Goal: Transaction & Acquisition: Complete application form

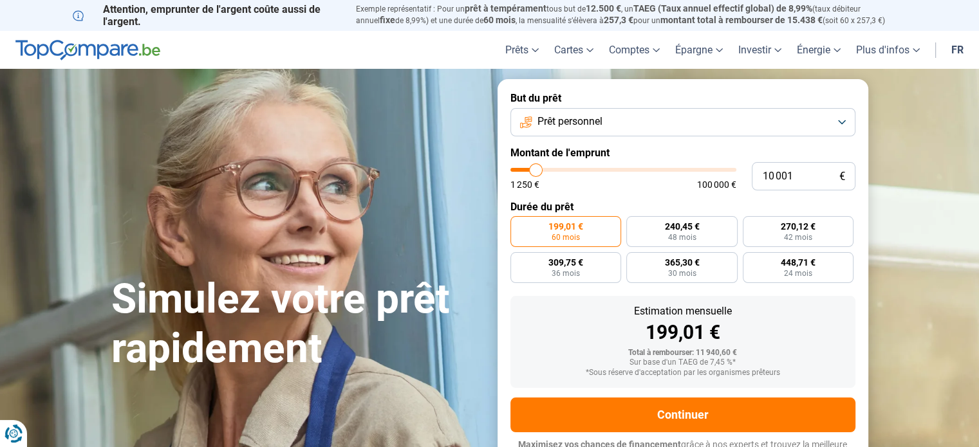
type input "8 500"
type input "8500"
type input "9 000"
type input "9000"
type input "9 250"
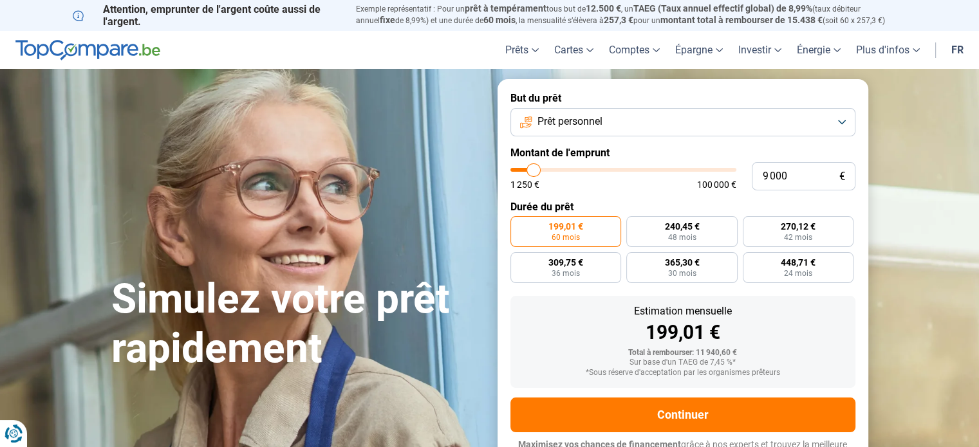
type input "9250"
type input "9 500"
type input "9500"
type input "9 750"
type input "9750"
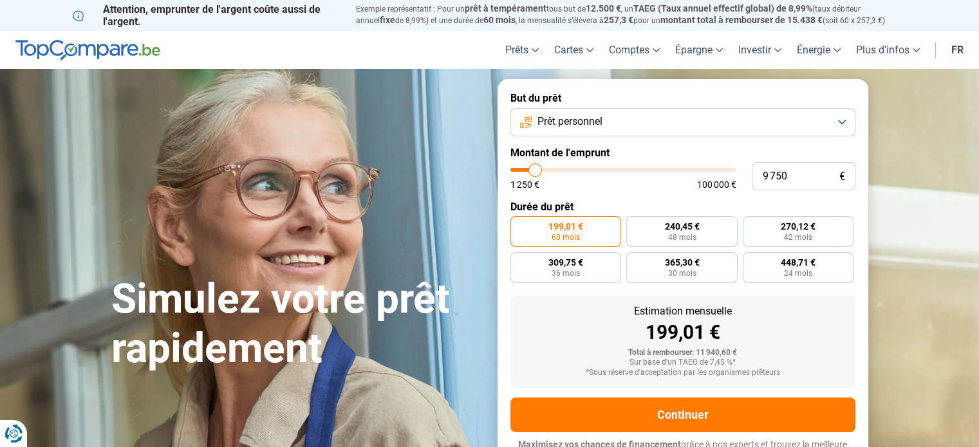
type input "10 250"
type input "10250"
type input "11 000"
type input "11000"
type input "11 500"
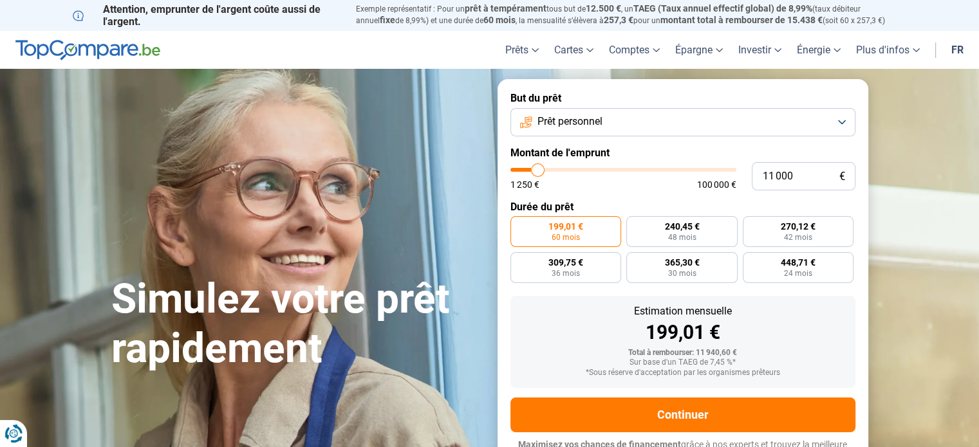
type input "11500"
type input "12 250"
type input "12250"
type input "12 500"
type input "12500"
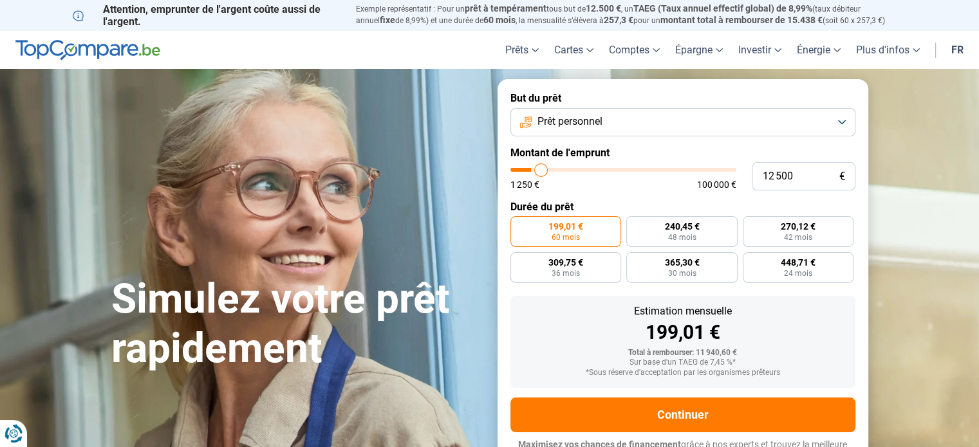
type input "12 750"
type input "12750"
type input "13 000"
type input "13000"
type input "13 250"
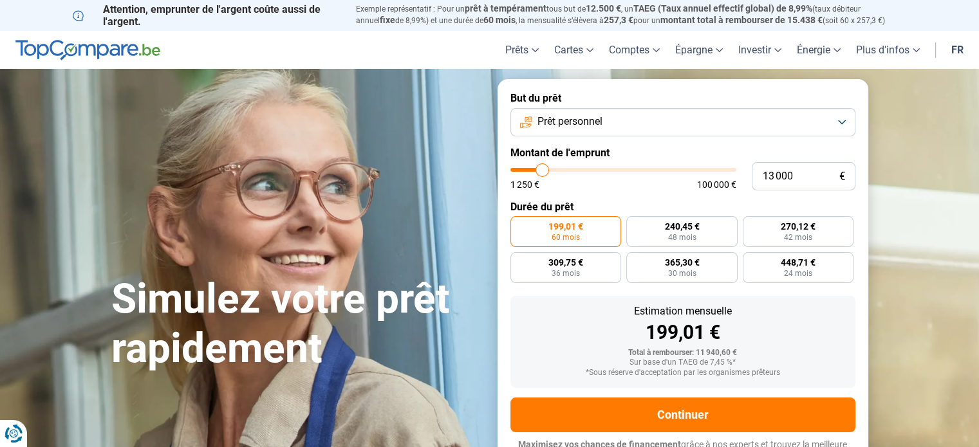
type input "13250"
type input "13 500"
type input "13500"
type input "14 250"
type input "14250"
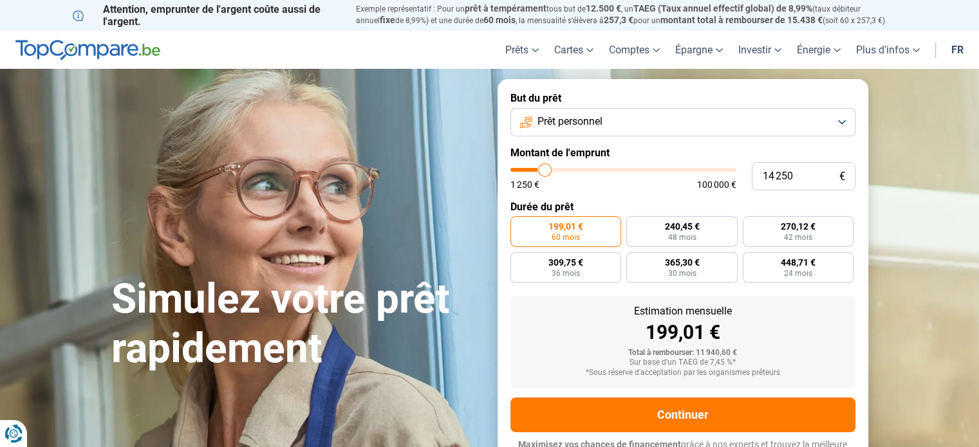
type input "14 750"
type input "14750"
type input "15 000"
type input "15000"
type input "15 250"
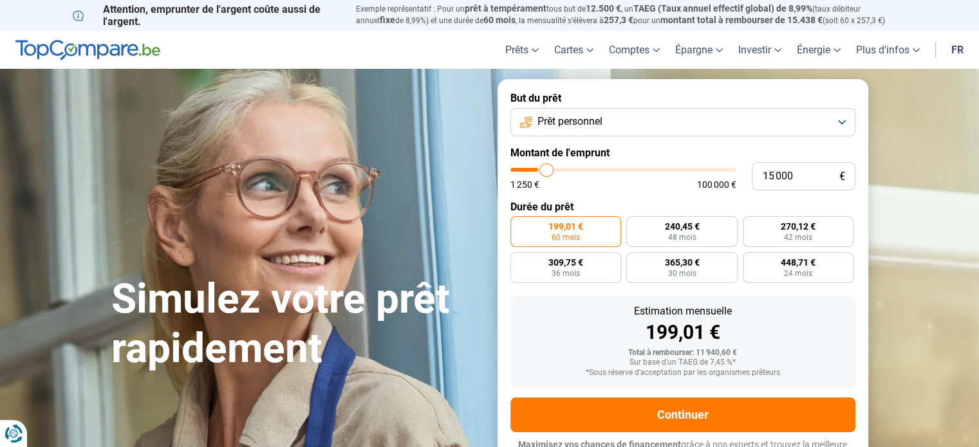
type input "15250"
type input "15 500"
type input "15500"
type input "15 750"
type input "15750"
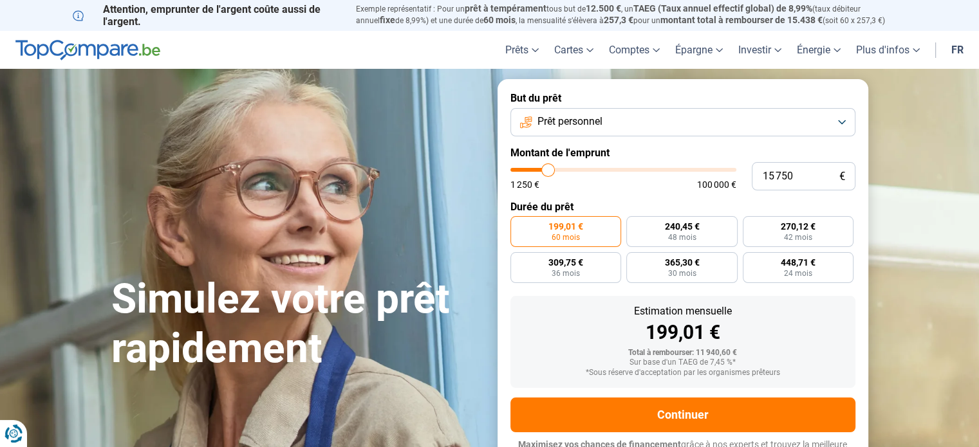
type input "16 250"
type input "16250"
type input "16 750"
type input "16750"
type input "17 000"
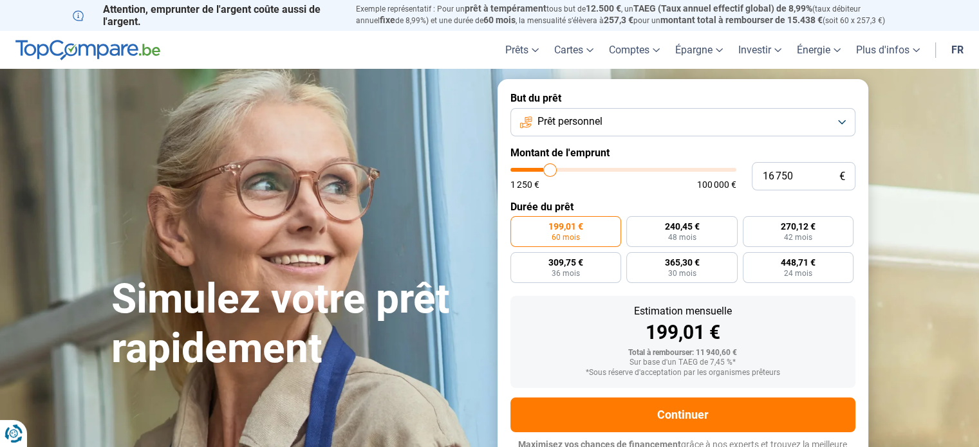
type input "17000"
type input "17 500"
type input "17500"
type input "18 000"
type input "18000"
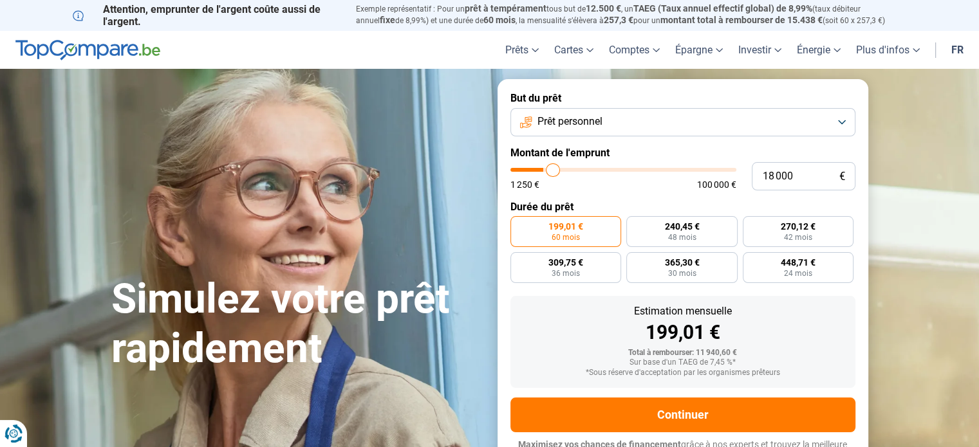
type input "18 500"
type input "18500"
type input "18 750"
type input "18750"
type input "19 000"
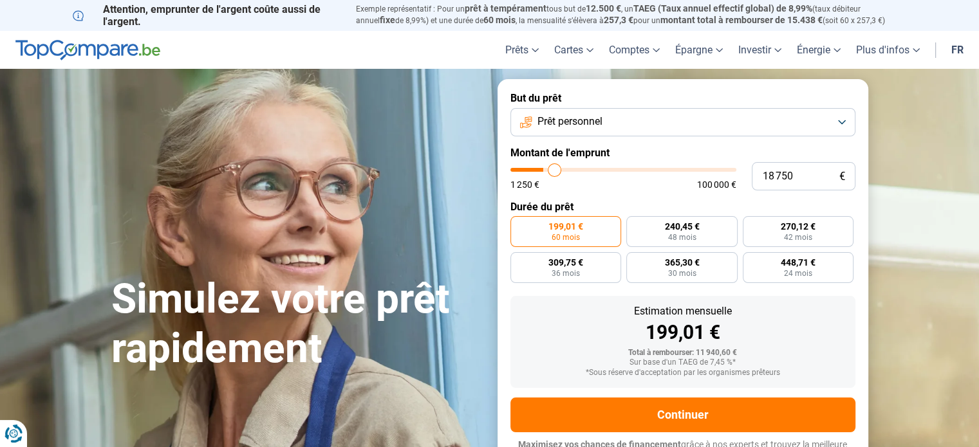
type input "19000"
type input "19 250"
type input "19250"
type input "19 500"
type input "19500"
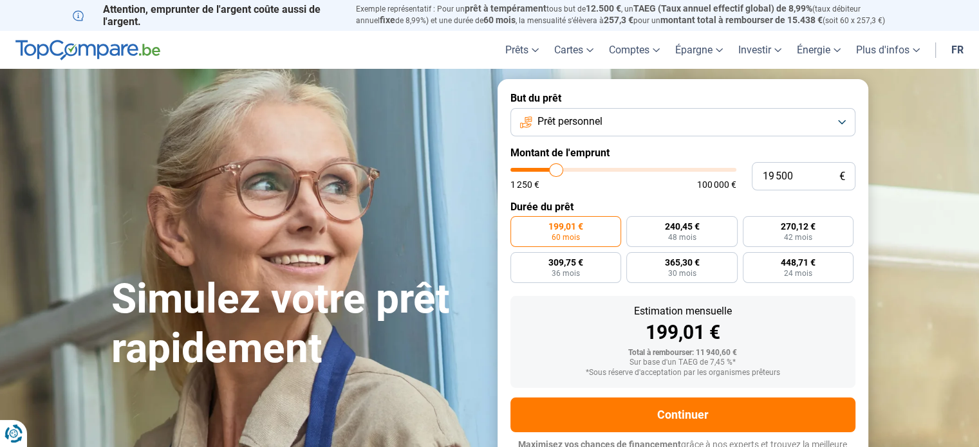
type input "19 750"
type input "19750"
type input "20 000"
type input "20000"
type input "19 500"
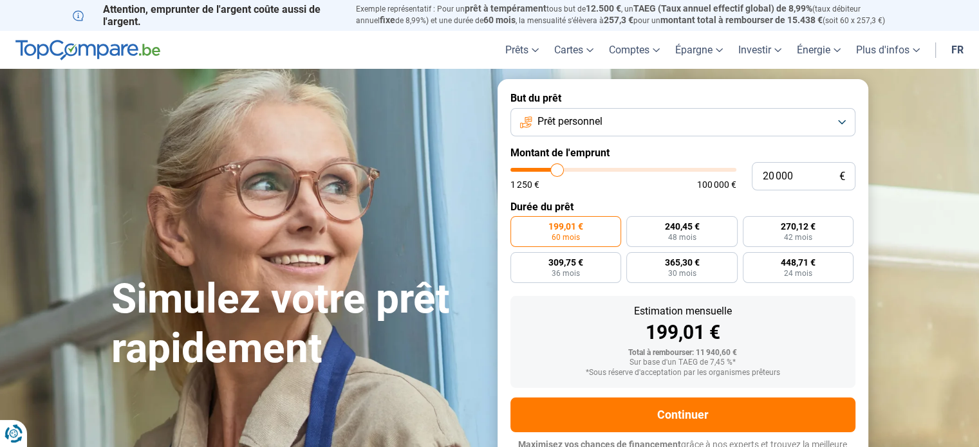
type input "19500"
type input "19 250"
type input "19250"
type input "18 750"
type input "18750"
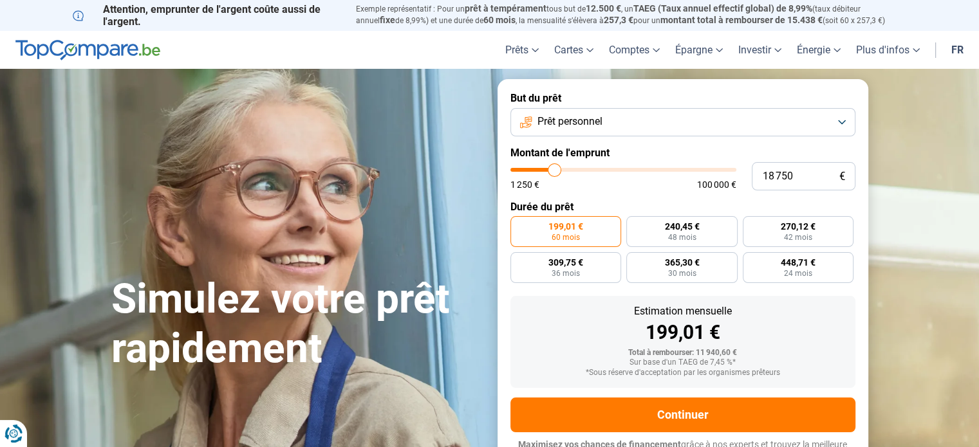
type input "18 500"
type input "18500"
type input "18 250"
type input "18250"
type input "17 750"
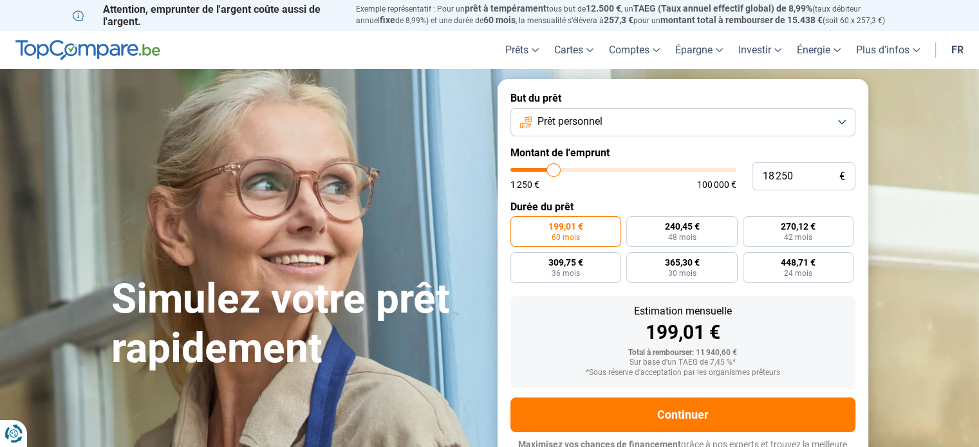
type input "17750"
type input "17 500"
type input "17500"
type input "17 250"
type input "17250"
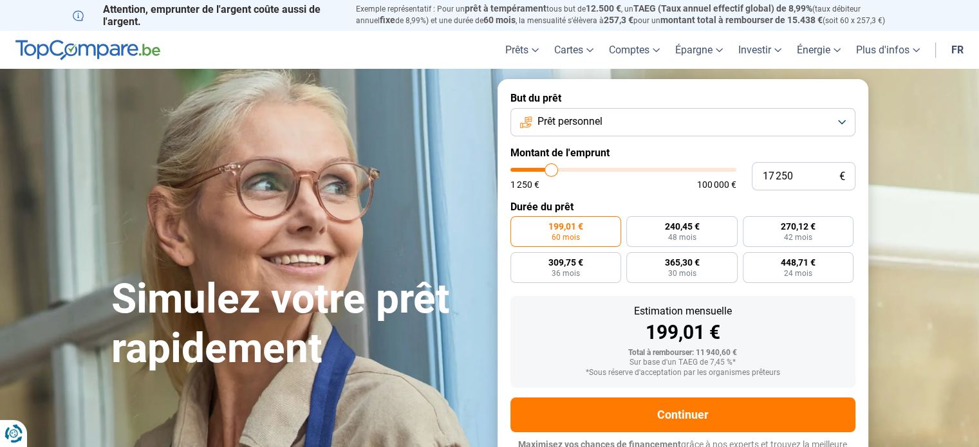
type input "16 500"
type input "16500"
type input "16 250"
type input "16250"
type input "15 750"
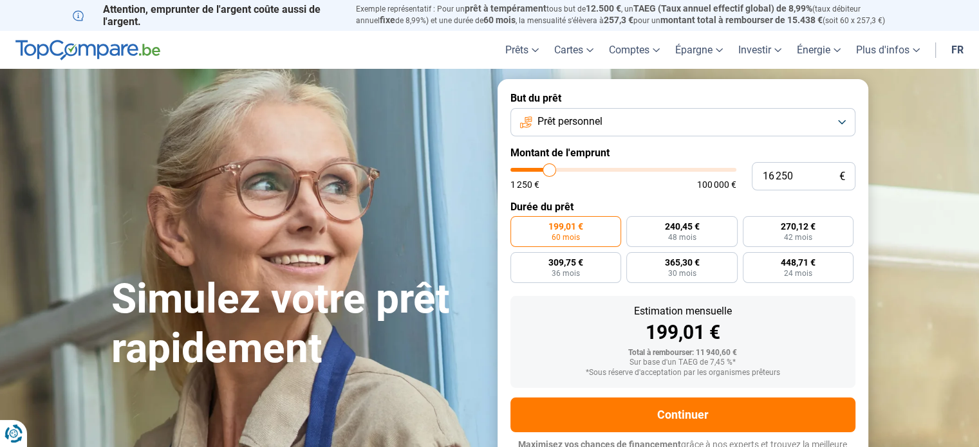
type input "15750"
type input "15 250"
type input "15250"
type input "15 000"
type input "15000"
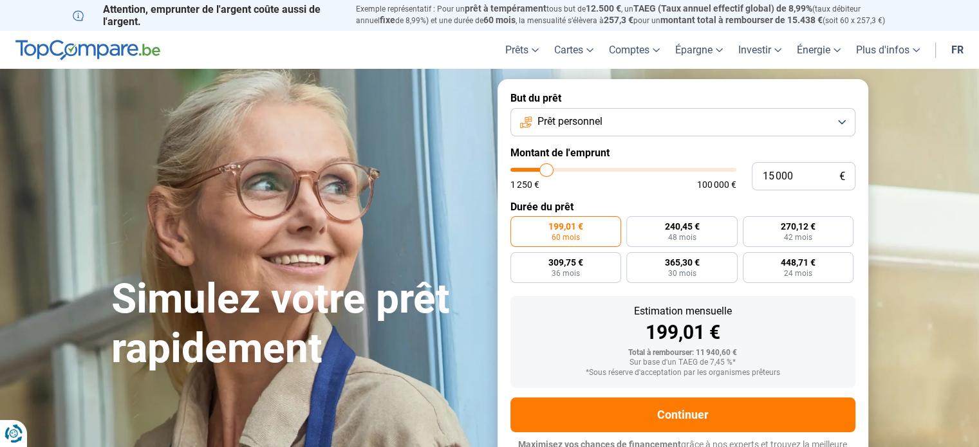
type input "14 750"
type input "14750"
type input "14 500"
type input "14500"
type input "14 250"
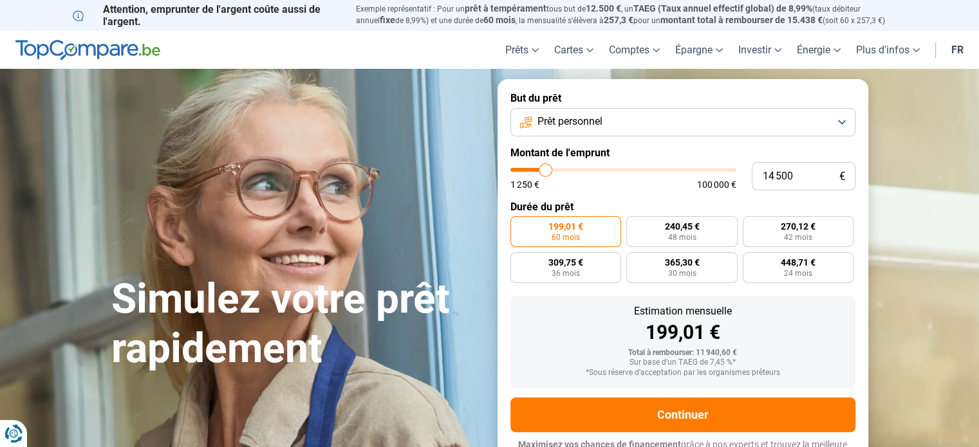
type input "14250"
type input "14 000"
type input "14000"
type input "13 500"
type input "13500"
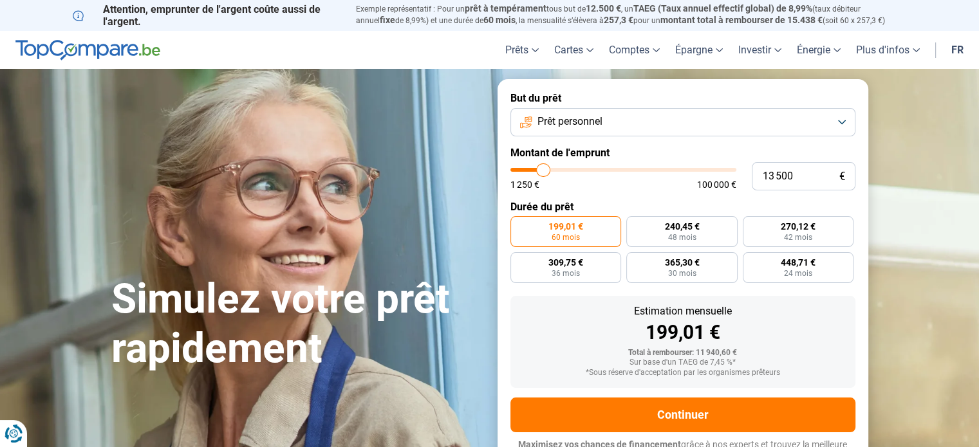
type input "13 250"
type input "13250"
type input "13 000"
type input "13000"
type input "12 750"
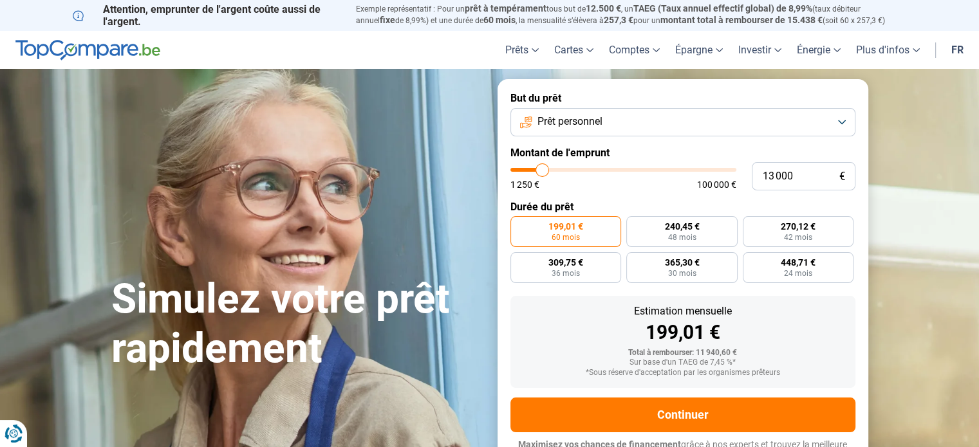
type input "12750"
type input "12 500"
type input "12500"
type input "12 250"
type input "12250"
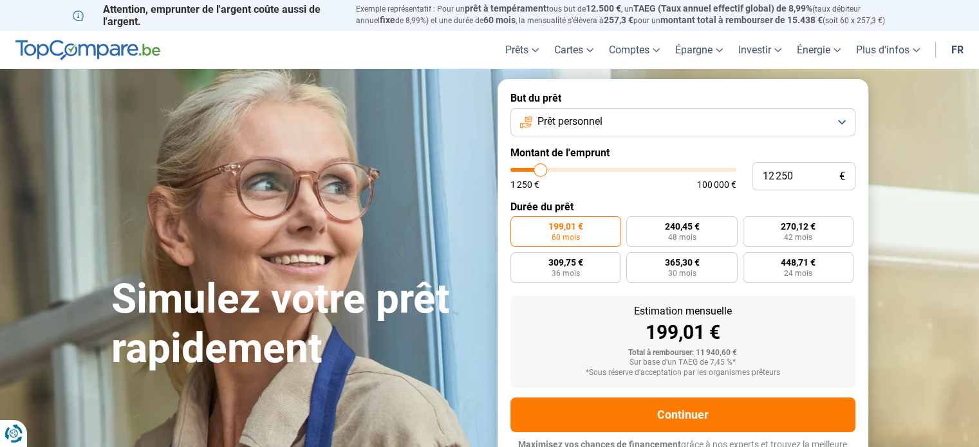
type input "11 750"
type input "11750"
type input "11 250"
type input "11250"
type input "11 000"
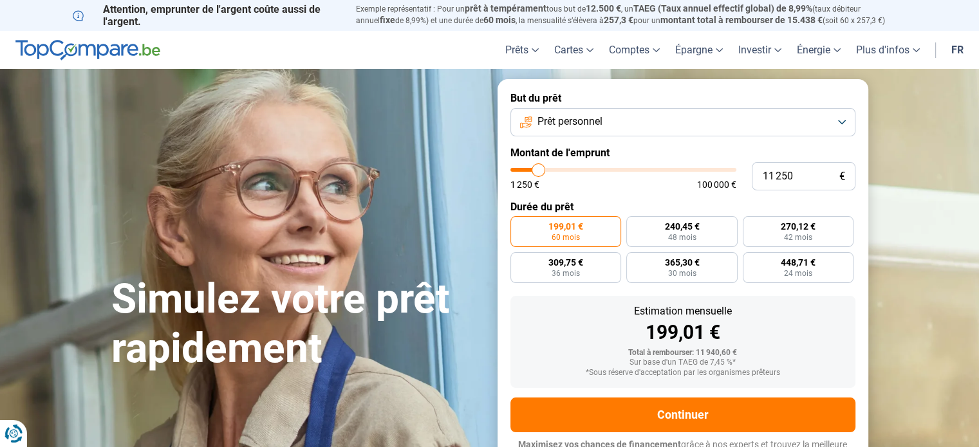
type input "11000"
type input "10 750"
type input "10750"
type input "10 500"
type input "10500"
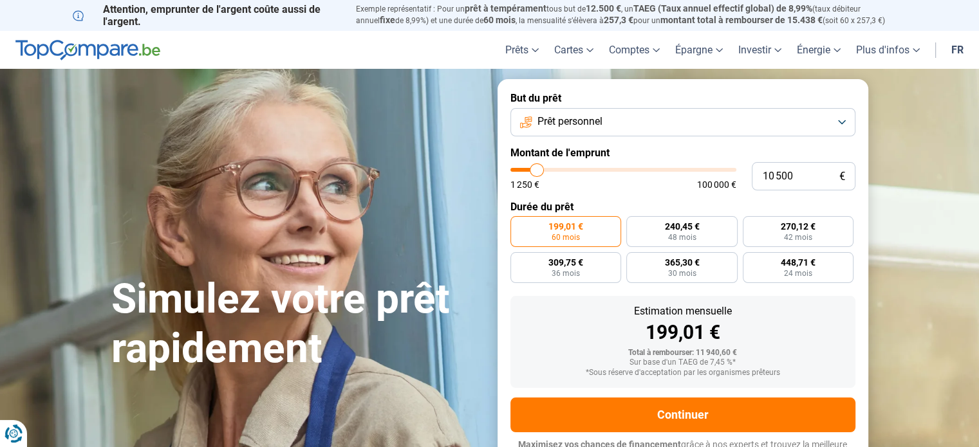
type input "10 000"
type input "10000"
type input "9 750"
type input "9750"
type input "9 500"
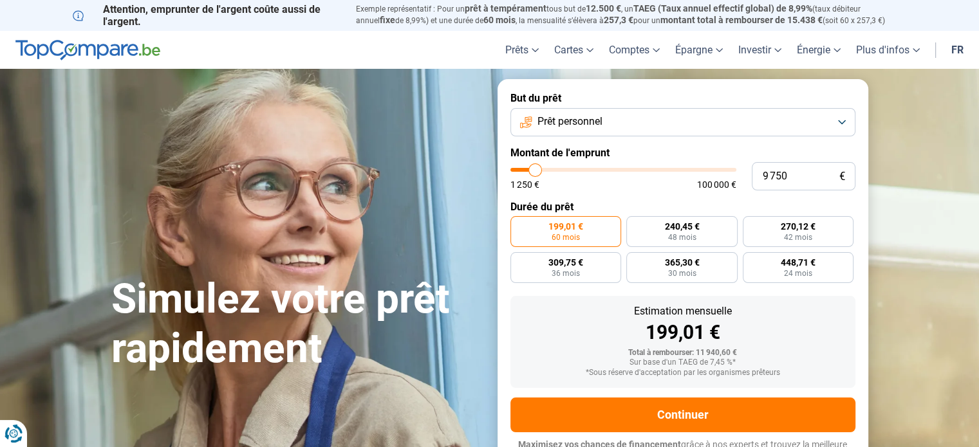
type input "9500"
type input "9 250"
type input "9250"
type input "9 000"
type input "9000"
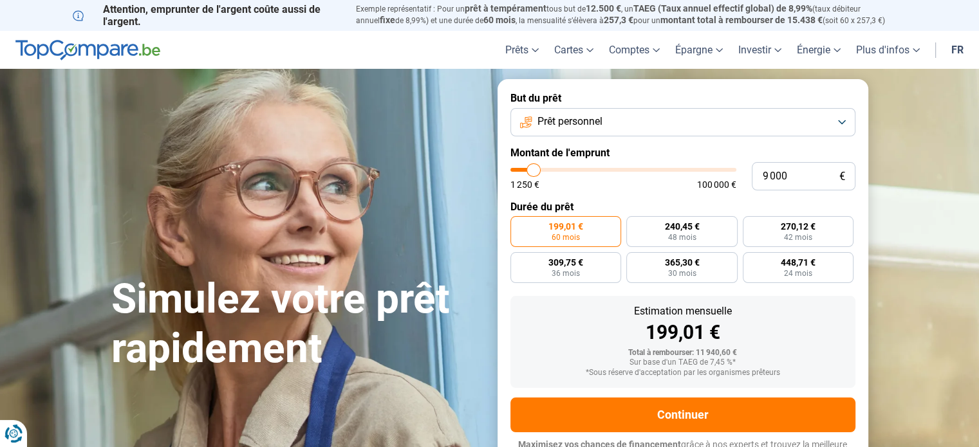
type input "8 750"
type input "8750"
type input "8 250"
type input "8250"
type input "8 000"
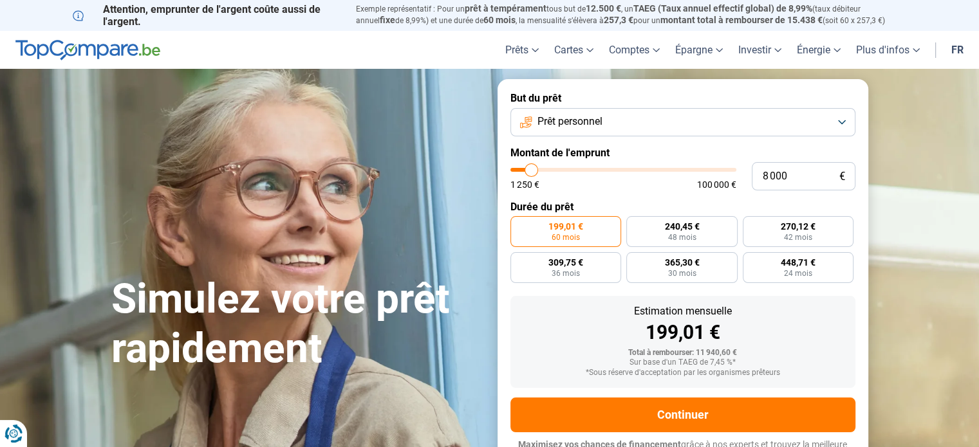
type input "8000"
click at [532, 168] on input "range" at bounding box center [623, 170] width 226 height 4
radio input "true"
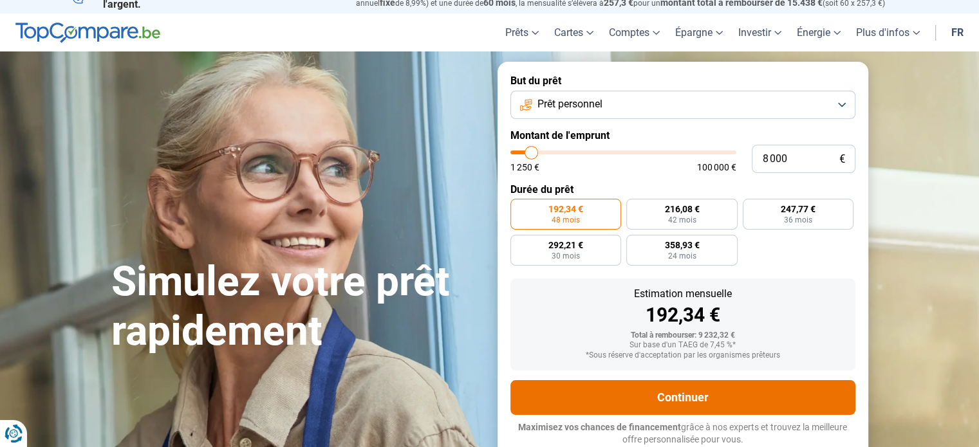
click at [711, 397] on button "Continuer" at bounding box center [682, 397] width 345 height 35
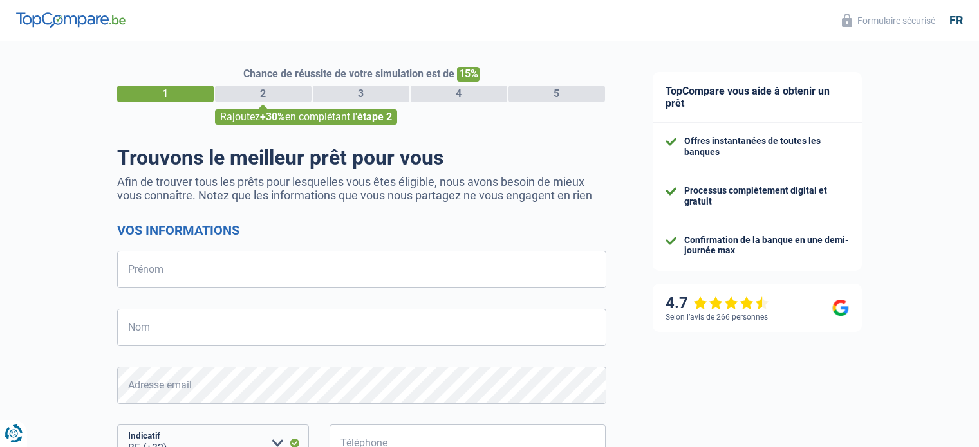
select select "32"
click at [261, 91] on div "2" at bounding box center [263, 94] width 97 height 17
click at [268, 118] on span "+30%" at bounding box center [272, 117] width 25 height 12
drag, startPoint x: 328, startPoint y: 123, endPoint x: 342, endPoint y: 117, distance: 14.7
click at [340, 118] on div "Rajoutez +30% en complétant l' étape 2" at bounding box center [306, 116] width 182 height 15
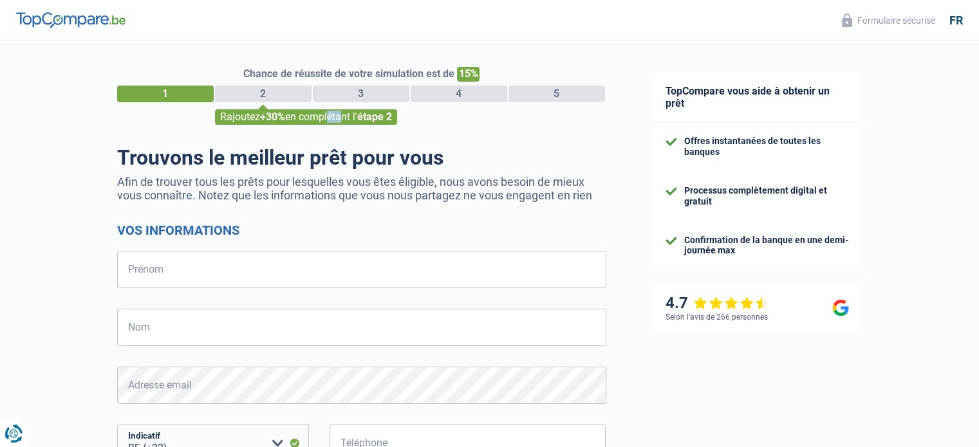
click at [342, 117] on div "Rajoutez +30% en complétant l' étape 2" at bounding box center [306, 116] width 182 height 15
click at [299, 84] on div "Chance de réussite de votre simulation est de 15% 1 2 3 4 5 Rajoutez +30% en co…" at bounding box center [361, 96] width 489 height 58
click at [297, 89] on div "2" at bounding box center [263, 94] width 97 height 17
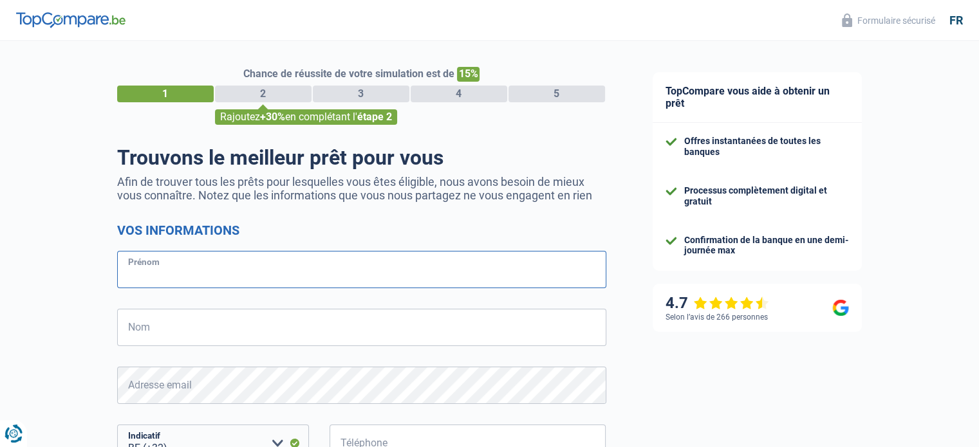
click at [235, 266] on input "Prénom" at bounding box center [361, 269] width 489 height 37
type input "[PERSON_NAME]"
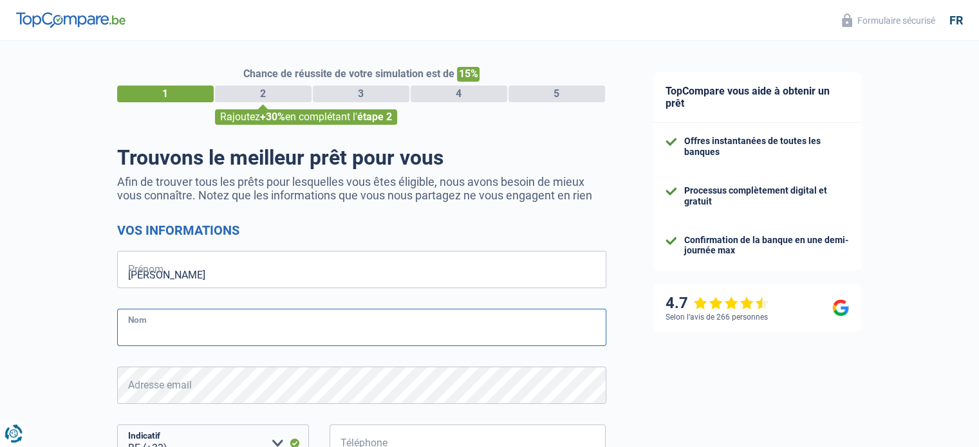
type input "[PERSON_NAME]"
type input "477664450"
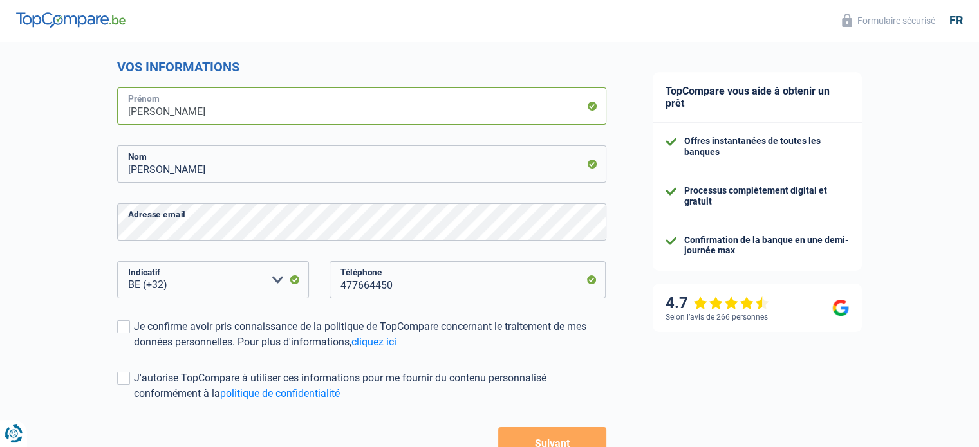
scroll to position [193, 0]
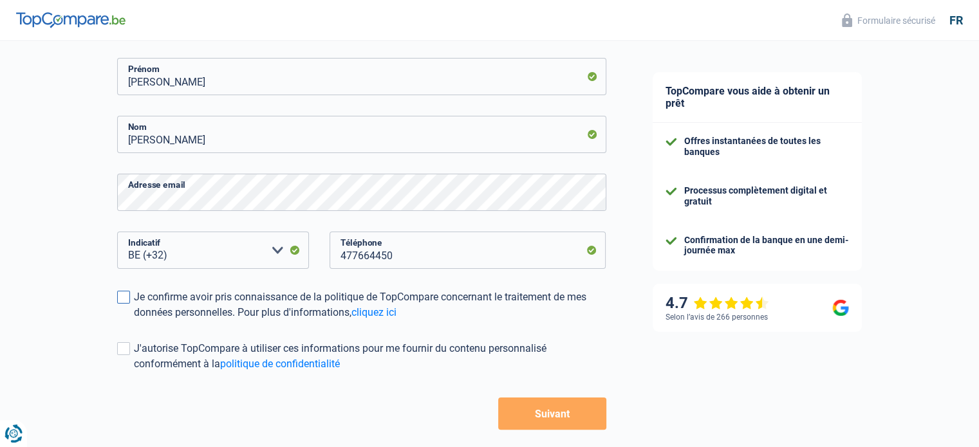
click at [127, 298] on span at bounding box center [123, 297] width 13 height 13
click at [134, 321] on input "Je confirme avoir pris connaissance de la politique de TopCompare concernant le…" at bounding box center [134, 321] width 0 height 0
click at [126, 351] on span at bounding box center [123, 348] width 13 height 13
click at [134, 372] on input "J'autorise TopCompare à utiliser ces informations pour me fournir du contenu pe…" at bounding box center [134, 372] width 0 height 0
click at [548, 412] on button "Suivant" at bounding box center [551, 414] width 107 height 32
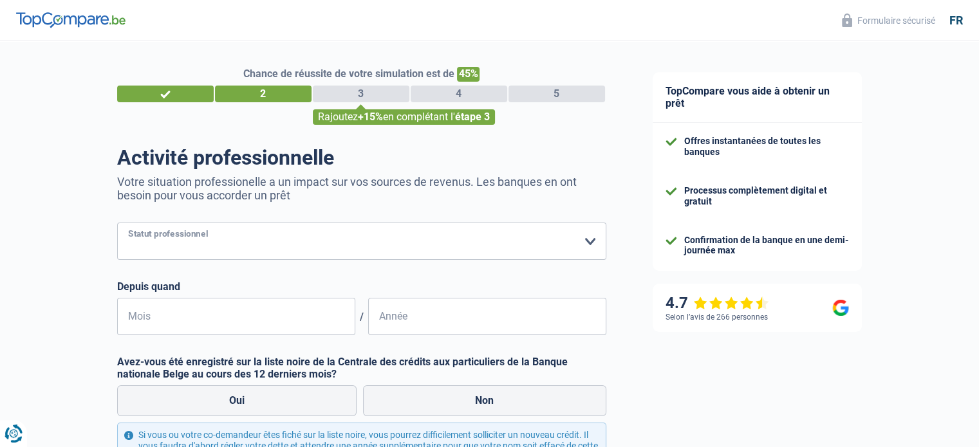
click at [590, 242] on select "Ouvrier Employé privé Employé public Invalide Indépendant Pensionné Chômeur Mut…" at bounding box center [361, 241] width 489 height 37
select select "retired"
click at [117, 223] on select "Ouvrier Employé privé Employé public Invalide Indépendant Pensionné Chômeur Mut…" at bounding box center [361, 241] width 489 height 37
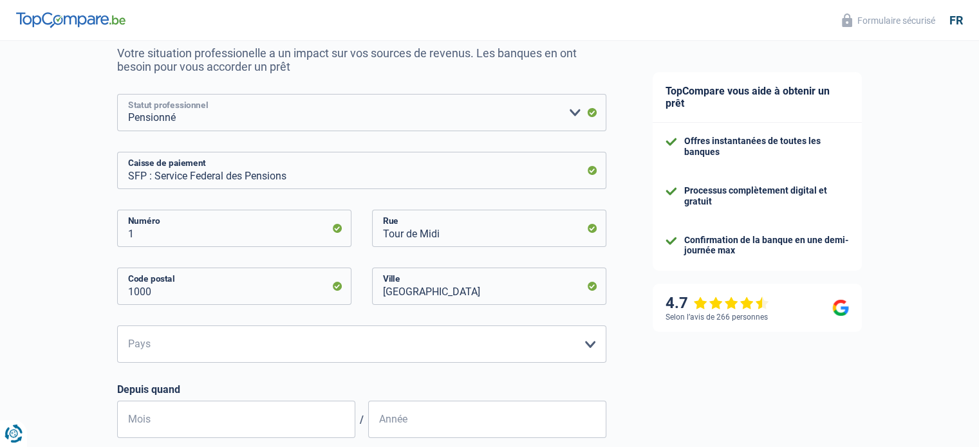
scroll to position [193, 0]
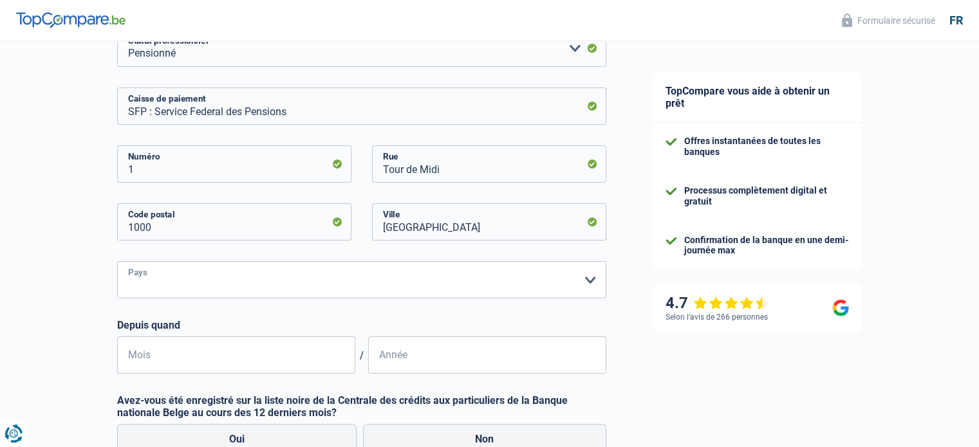
click at [587, 278] on select "Belgique Luxembourg Veuillez sélectionner une option" at bounding box center [361, 279] width 489 height 37
select select "BE"
click at [117, 262] on select "Belgique Luxembourg Veuillez sélectionner une option" at bounding box center [361, 279] width 489 height 37
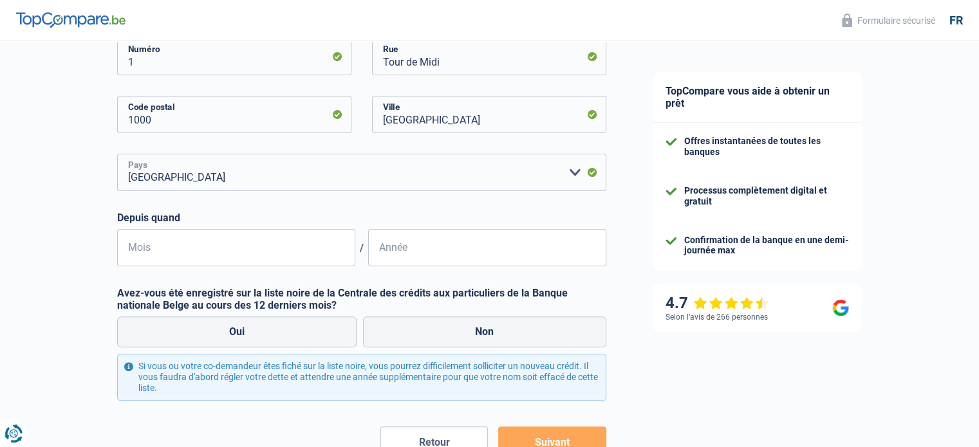
scroll to position [322, 0]
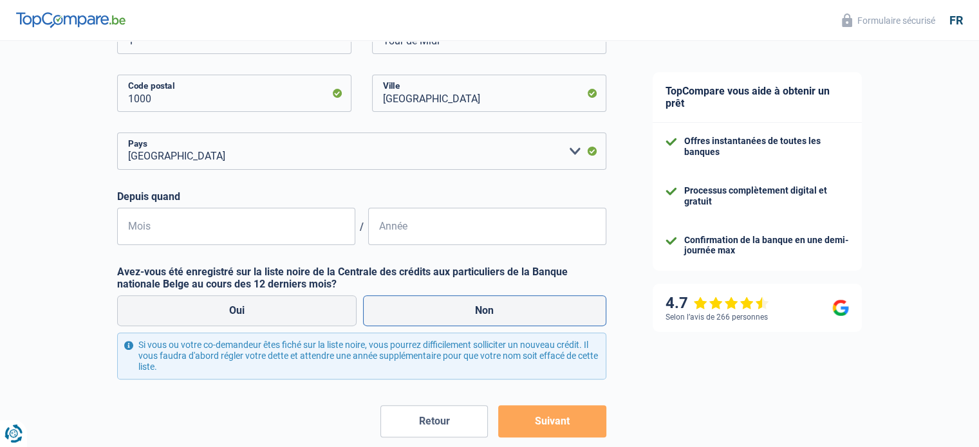
click at [481, 313] on label "Non" at bounding box center [484, 310] width 243 height 31
click at [481, 313] on input "Non" at bounding box center [484, 310] width 243 height 31
radio input "true"
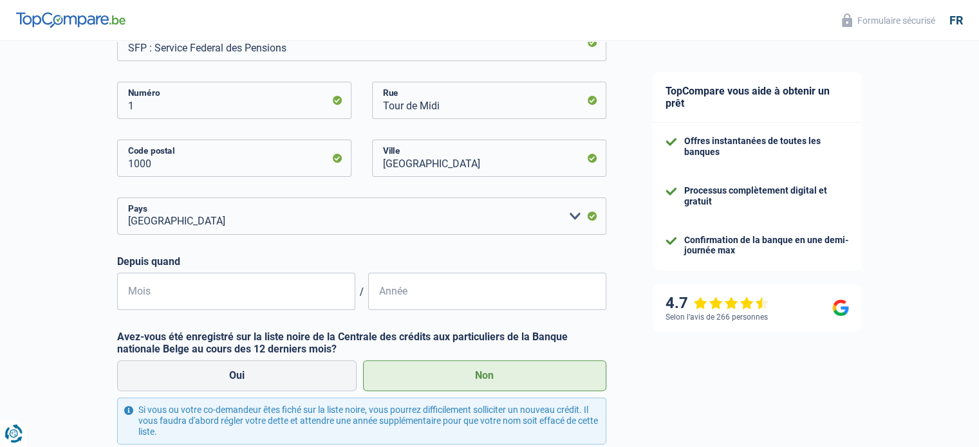
scroll to position [257, 0]
click at [149, 294] on input "Mois" at bounding box center [236, 290] width 238 height 37
click at [377, 293] on input "Année" at bounding box center [487, 290] width 238 height 37
click at [384, 298] on input "5006" at bounding box center [487, 290] width 238 height 37
click at [383, 302] on input "0062" at bounding box center [487, 290] width 238 height 37
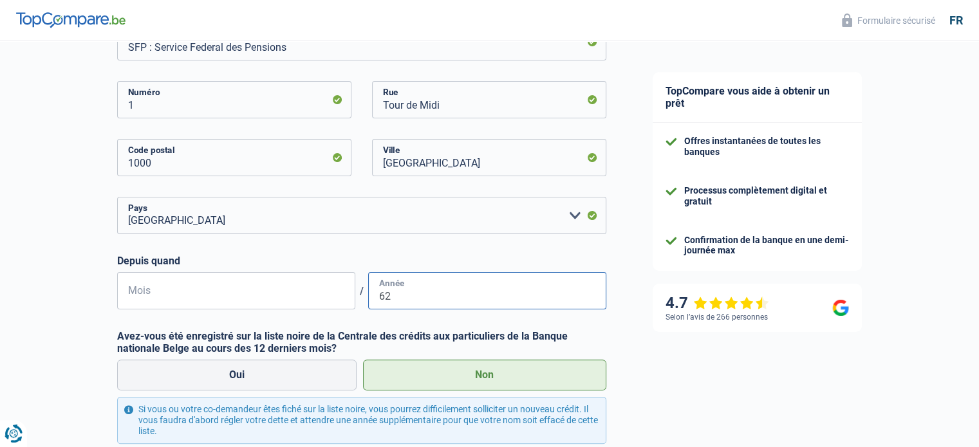
type input "6"
type input "2006"
click at [498, 380] on label "Non" at bounding box center [484, 375] width 243 height 31
click at [498, 380] on input "Non" at bounding box center [484, 375] width 243 height 31
click at [129, 296] on input "Mois" at bounding box center [236, 290] width 238 height 37
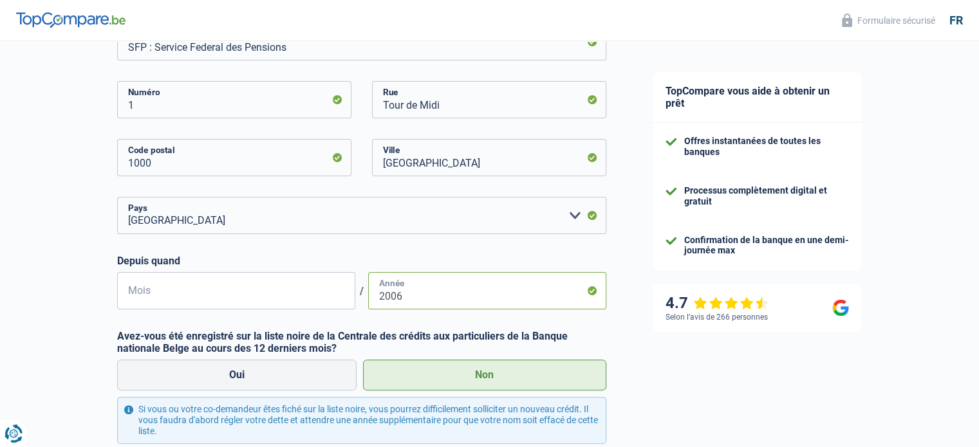
type input "07"
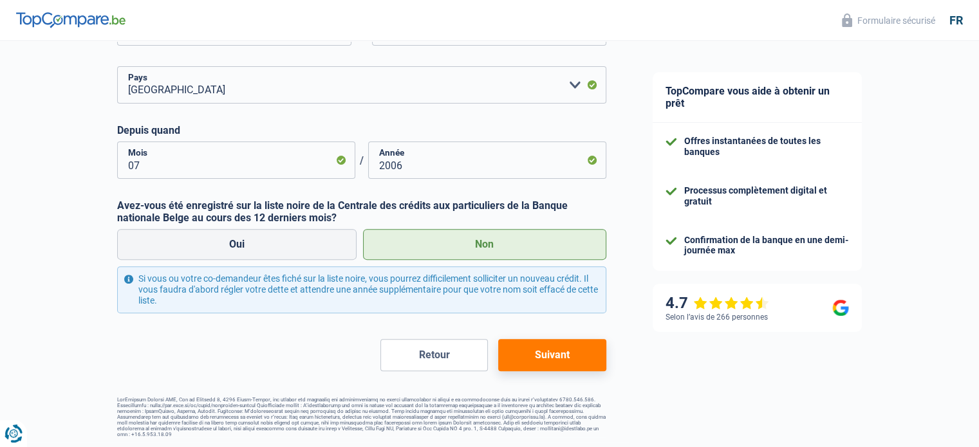
scroll to position [389, 0]
click at [528, 351] on button "Suivant" at bounding box center [551, 355] width 107 height 32
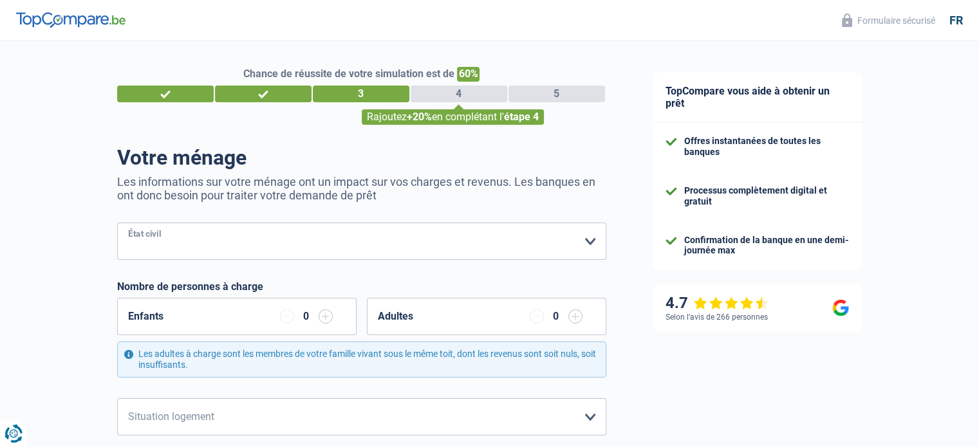
click at [131, 239] on select "[PERSON_NAME](e) Cohabitant(e) légal(e) Divorcé(e) Veuf(ve) Séparé (de fait) Ve…" at bounding box center [361, 241] width 489 height 37
select select "widowed"
click at [117, 223] on select "[PERSON_NAME](e) Cohabitant(e) légal(e) Divorcé(e) Veuf(ve) Séparé (de fait) Ve…" at bounding box center [361, 241] width 489 height 37
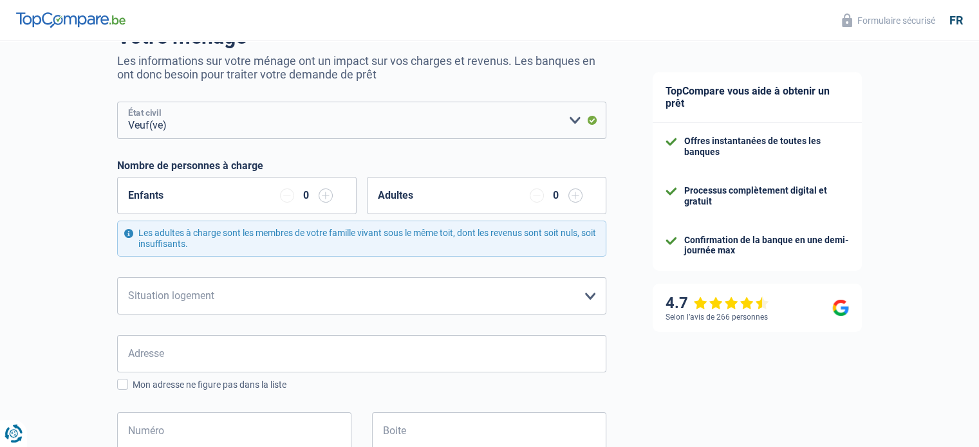
scroll to position [129, 0]
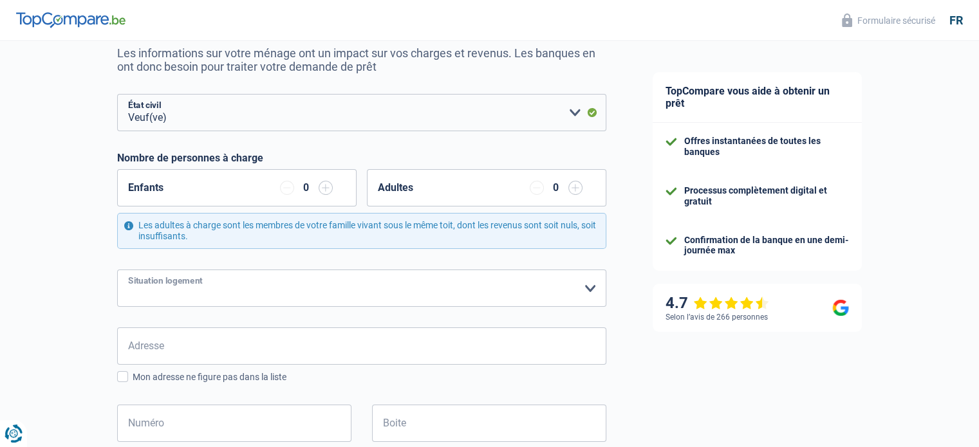
click at [587, 286] on select "Locataire Propriétaire avec prêt hypothécaire Propriétaire sans prêt hypothécai…" at bounding box center [361, 288] width 489 height 37
select select "liveWithParents"
click at [117, 270] on select "Locataire Propriétaire avec prêt hypothécaire Propriétaire sans prêt hypothécai…" at bounding box center [361, 288] width 489 height 37
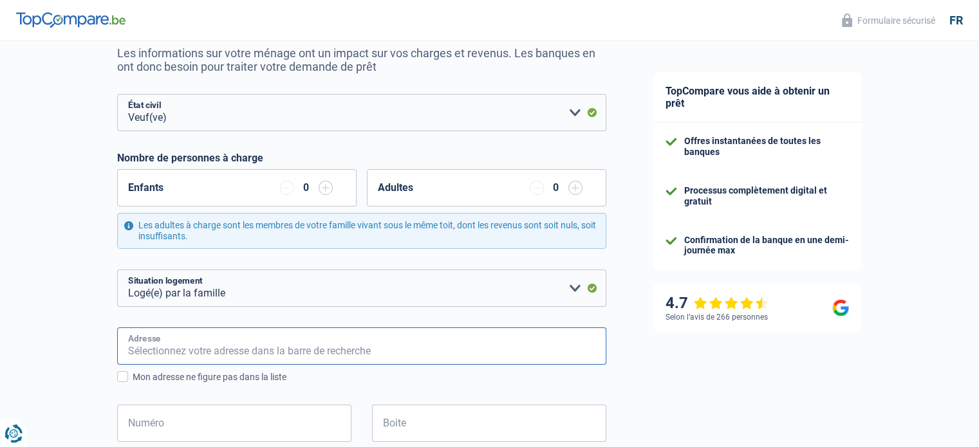
click at [132, 345] on input "Adresse" at bounding box center [361, 346] width 489 height 37
type input "[STREET_ADDRESS]"
type input "[GEOGRAPHIC_DATA]"
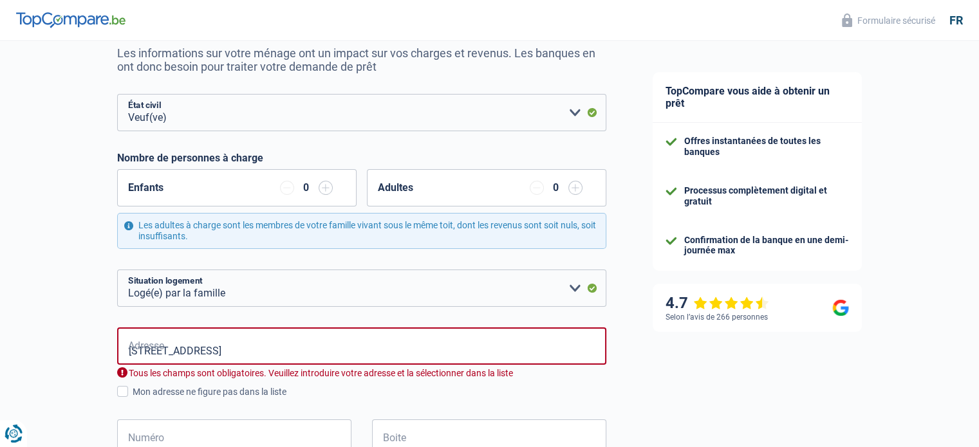
type input "[GEOGRAPHIC_DATA]"
click at [127, 348] on input "[STREET_ADDRESS]" at bounding box center [361, 346] width 489 height 37
type input "[STREET_ADDRESS]"
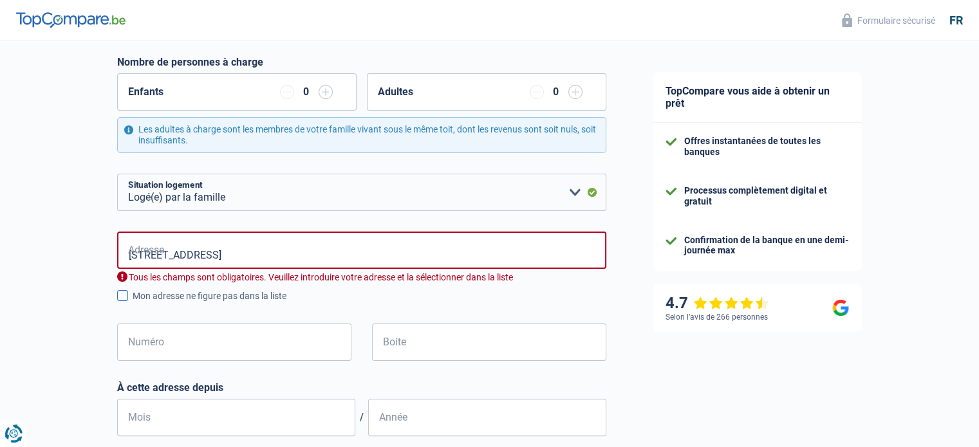
scroll to position [257, 0]
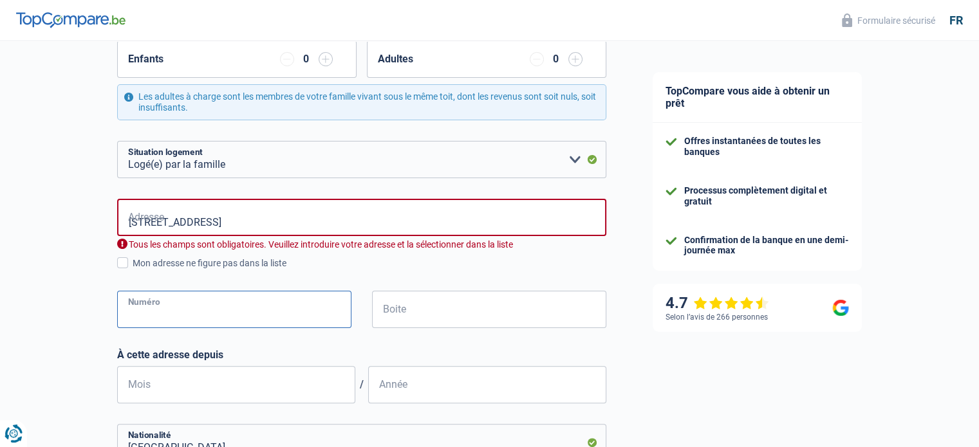
click at [196, 312] on input "Numéro" at bounding box center [234, 309] width 234 height 37
type input "37"
type input "[GEOGRAPHIC_DATA]"
click at [387, 308] on input "Boite" at bounding box center [489, 309] width 234 height 37
type input "néant"
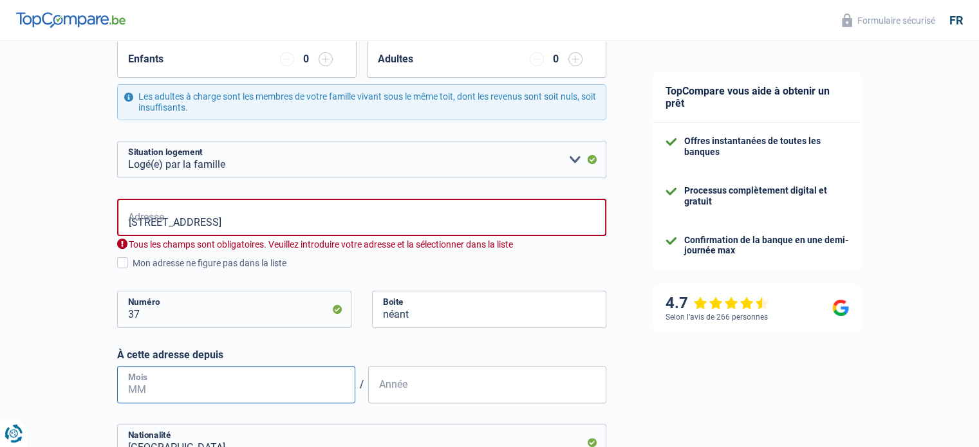
click at [131, 386] on div "À cette adresse depuis Mois / Année" at bounding box center [361, 376] width 489 height 55
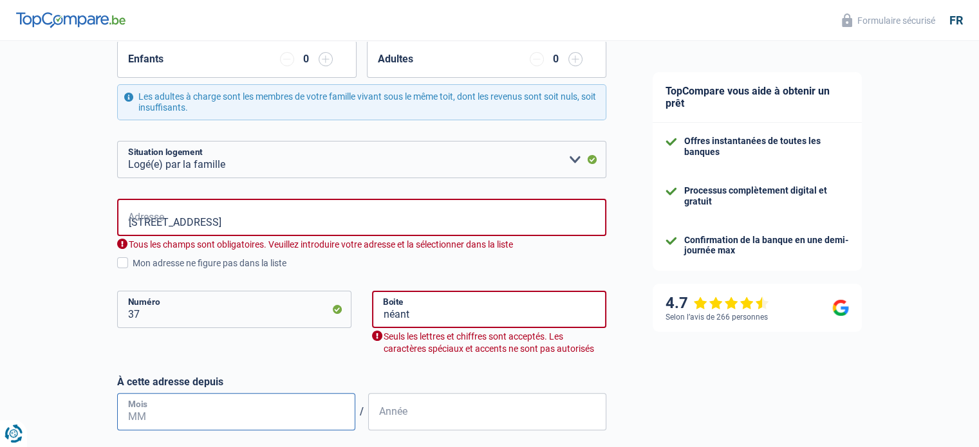
click at [153, 410] on input "Mois" at bounding box center [236, 411] width 238 height 37
type input "05"
click at [401, 422] on input "Année" at bounding box center [487, 411] width 238 height 37
type input "2019"
click at [385, 315] on input "néant" at bounding box center [489, 309] width 234 height 37
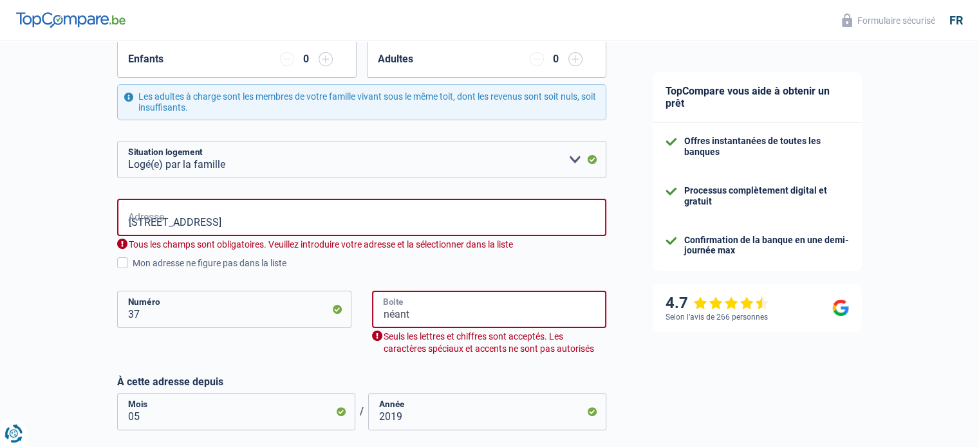
click at [435, 316] on input "néant" at bounding box center [489, 309] width 234 height 37
type input "n"
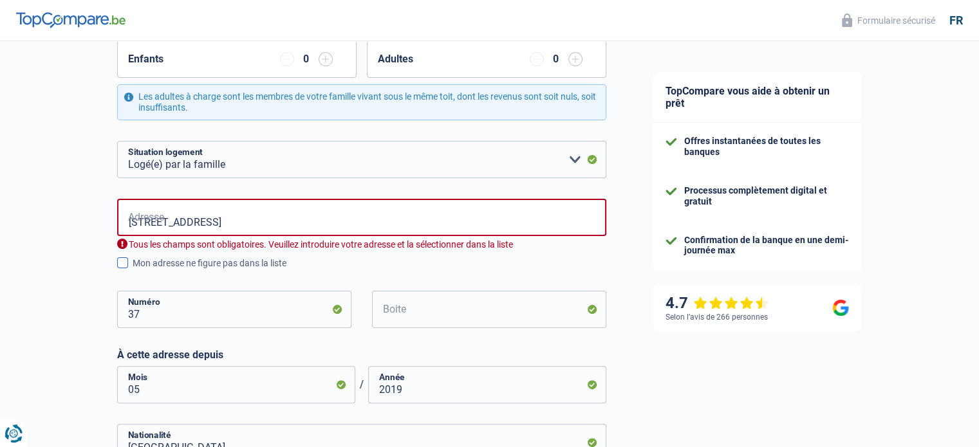
click at [126, 266] on span at bounding box center [122, 262] width 11 height 11
click at [133, 270] on input "Mon adresse ne figure pas dans la liste" at bounding box center [133, 270] width 0 height 0
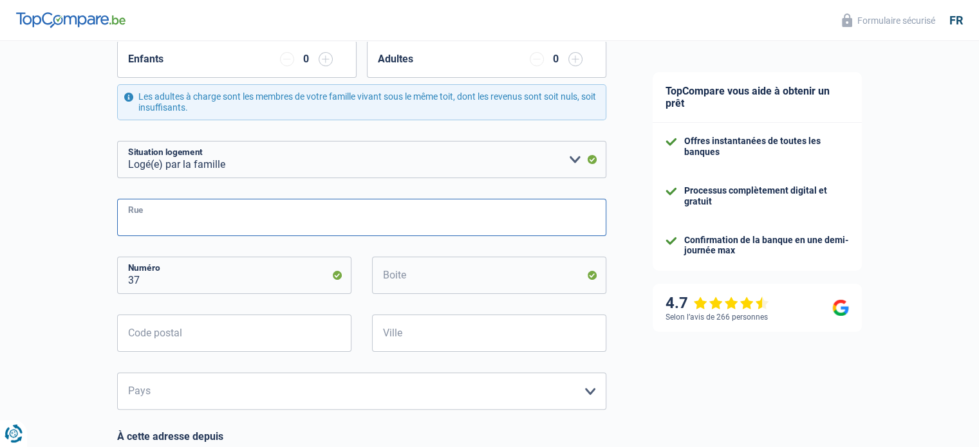
click at [128, 219] on input "Rue" at bounding box center [361, 217] width 489 height 37
type input "[GEOGRAPHIC_DATA]"
type input "1020"
type input "[GEOGRAPHIC_DATA]"
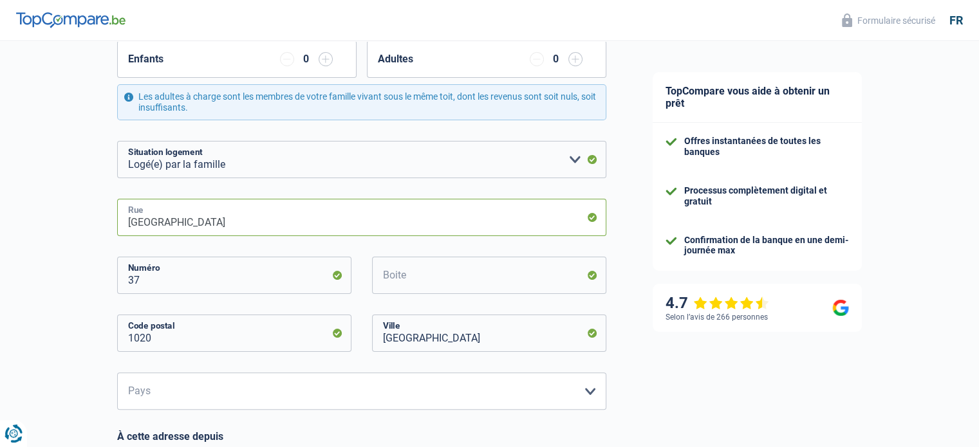
type input "[GEOGRAPHIC_DATA]"
click at [448, 377] on select "Belgique Luxembourg Veuillez sélectionner une option" at bounding box center [361, 391] width 489 height 37
select select "BE"
click at [117, 373] on select "Belgique Luxembourg Veuillez sélectionner une option" at bounding box center [361, 391] width 489 height 37
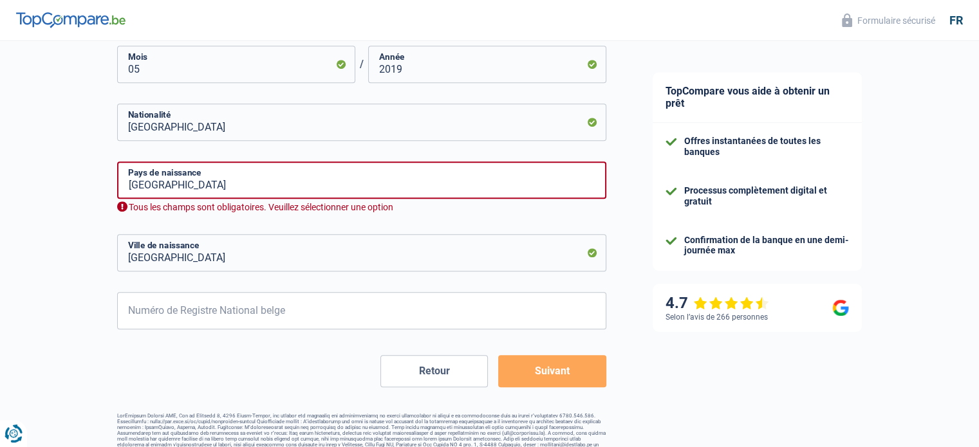
scroll to position [676, 0]
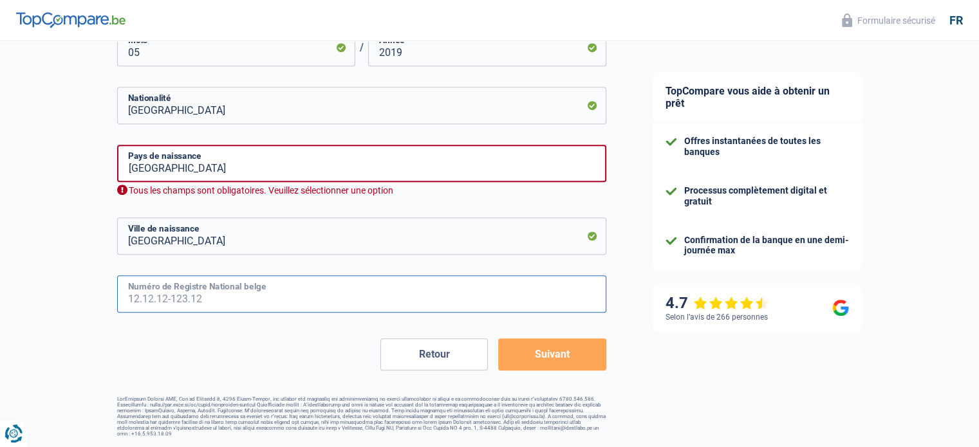
click at [127, 294] on input "Numéro de Registre National belge" at bounding box center [361, 293] width 489 height 37
type input "46.07.27-464.32"
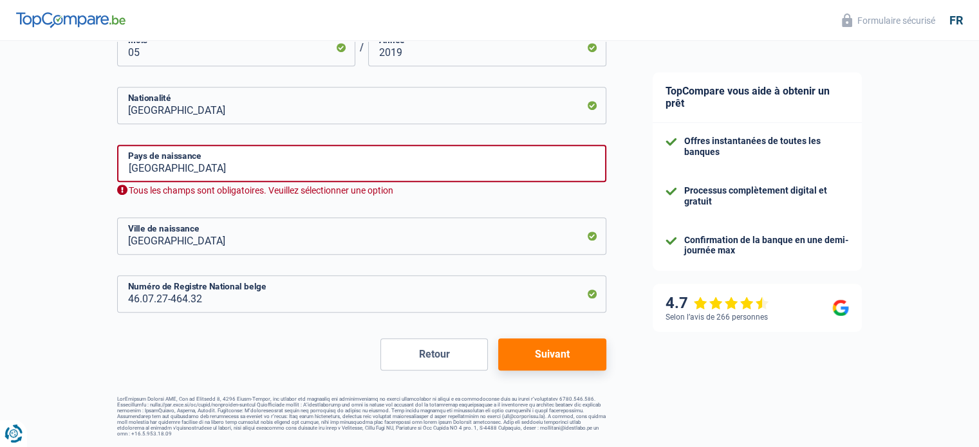
click at [531, 357] on button "Suivant" at bounding box center [551, 355] width 107 height 32
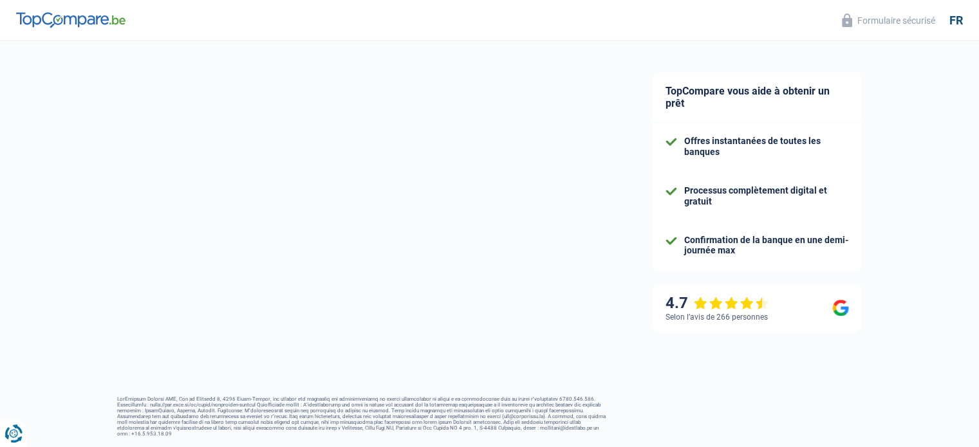
select select "pension"
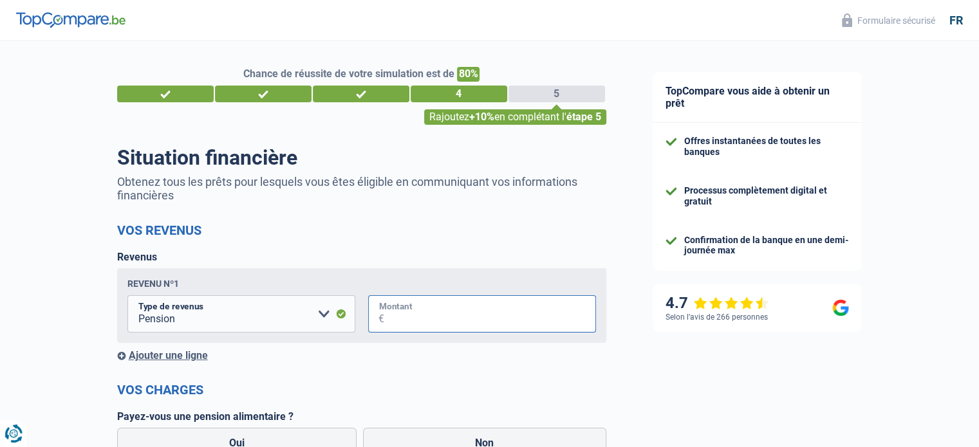
click at [386, 317] on input "Montant" at bounding box center [490, 313] width 212 height 37
type input "2.000"
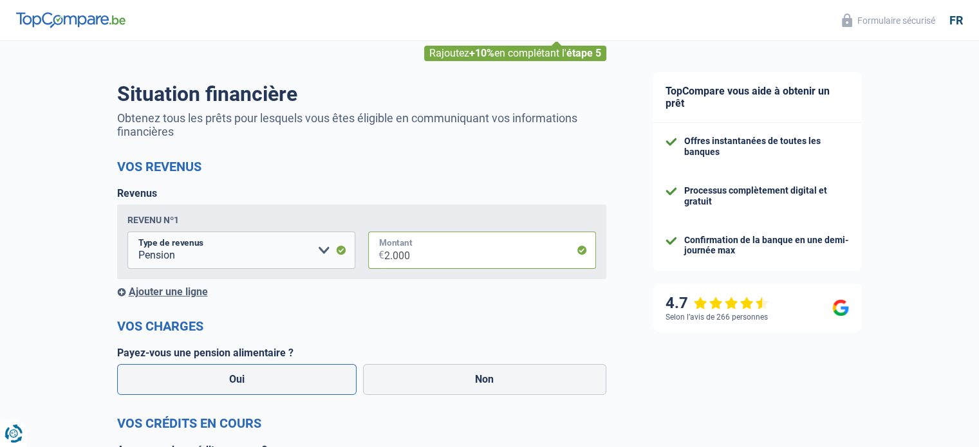
scroll to position [64, 0]
click at [471, 378] on label "Non" at bounding box center [484, 379] width 243 height 31
click at [471, 378] on input "Non" at bounding box center [484, 379] width 243 height 31
radio input "true"
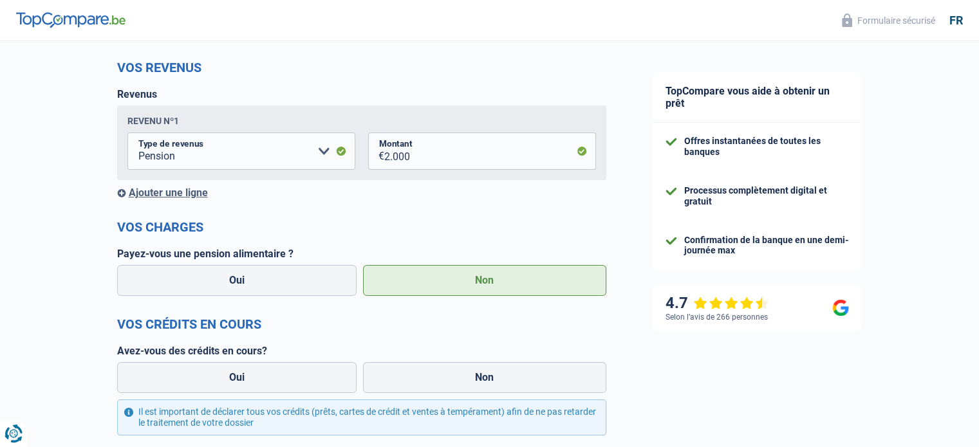
scroll to position [193, 0]
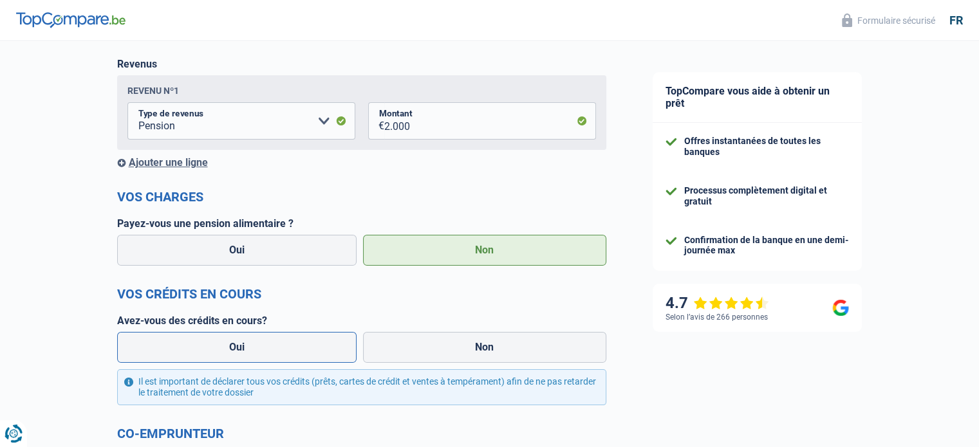
click at [214, 353] on label "Oui" at bounding box center [237, 347] width 240 height 31
click at [214, 353] on input "Oui" at bounding box center [237, 347] width 240 height 31
radio input "true"
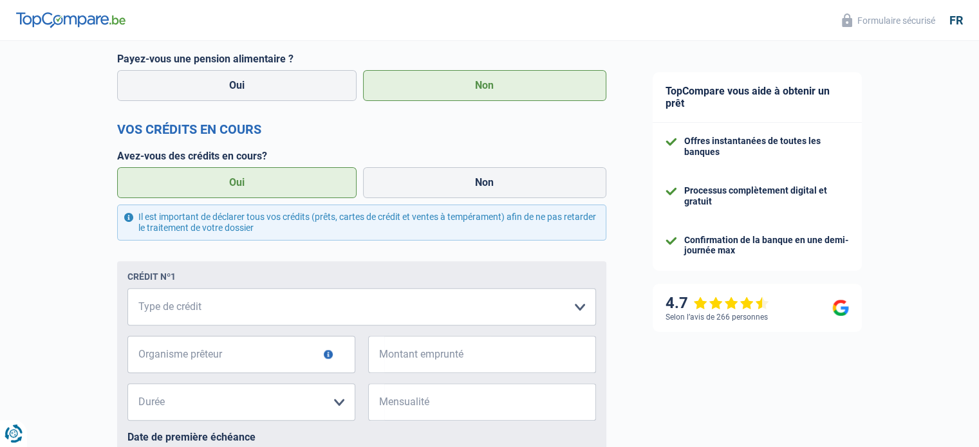
scroll to position [386, 0]
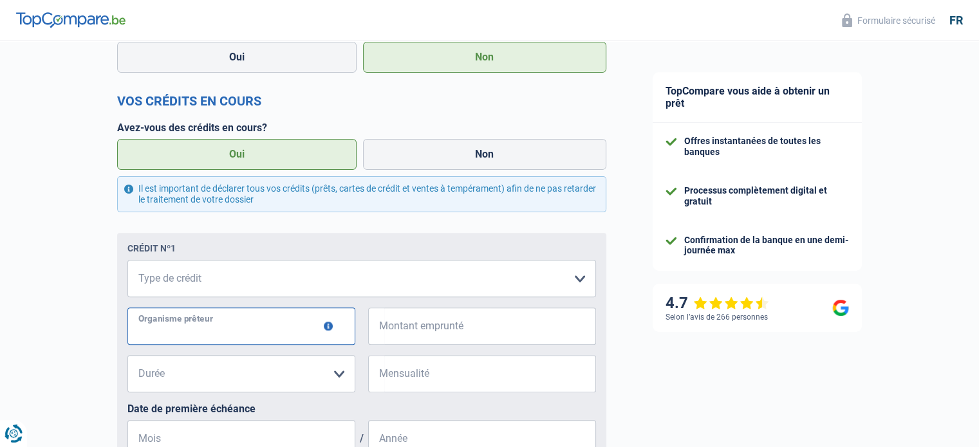
click at [141, 328] on input "Organisme prêteur" at bounding box center [241, 326] width 228 height 37
type input "ING"
click at [152, 379] on select "12 mois 18 mois 24 mois Veuillez sélectionner une option" at bounding box center [241, 373] width 228 height 37
click at [386, 324] on input "Montant emprunté" at bounding box center [490, 326] width 212 height 37
click at [416, 363] on input "Mensualité" at bounding box center [490, 373] width 212 height 37
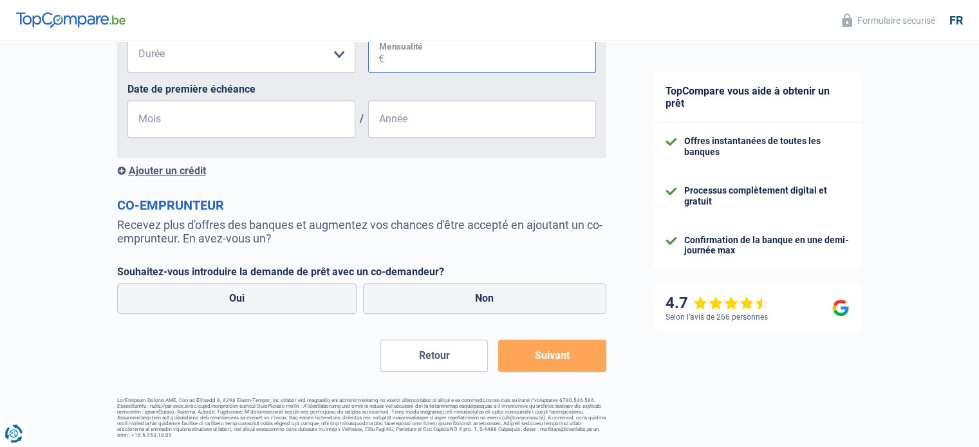
scroll to position [710, 0]
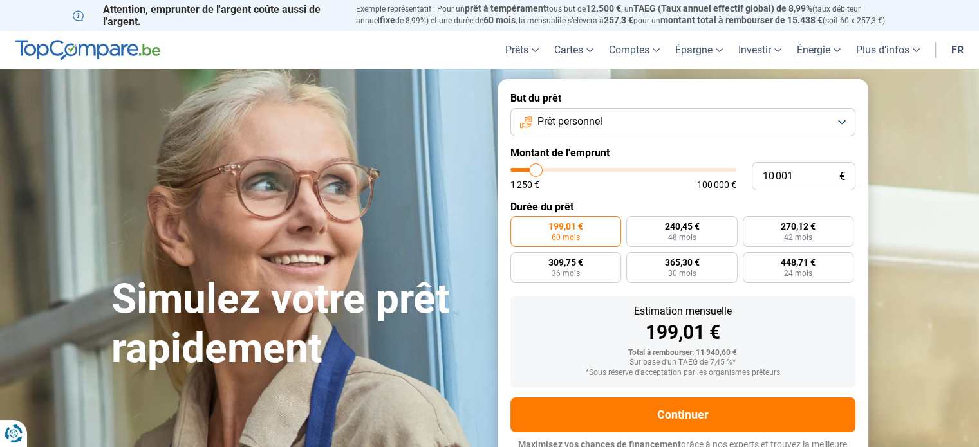
type input "10 250"
type input "10250"
type input "11 000"
type input "11000"
type input "11 250"
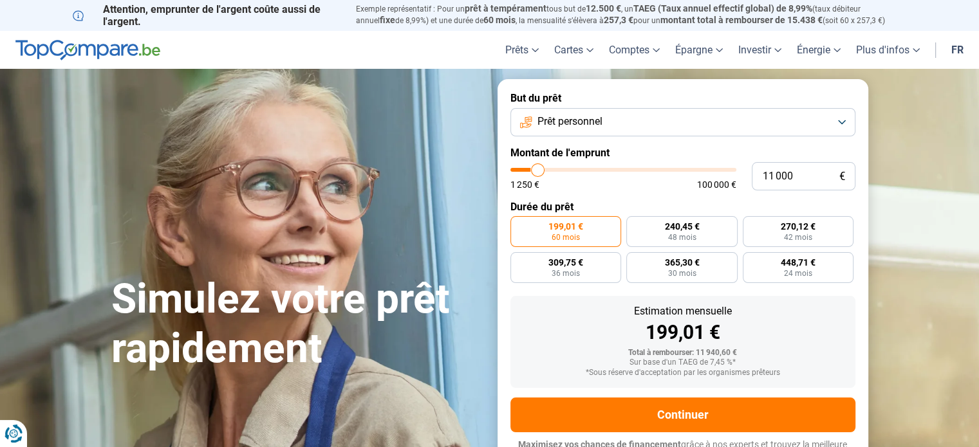
type input "11250"
type input "11 750"
type input "11750"
type input "12 250"
type input "12250"
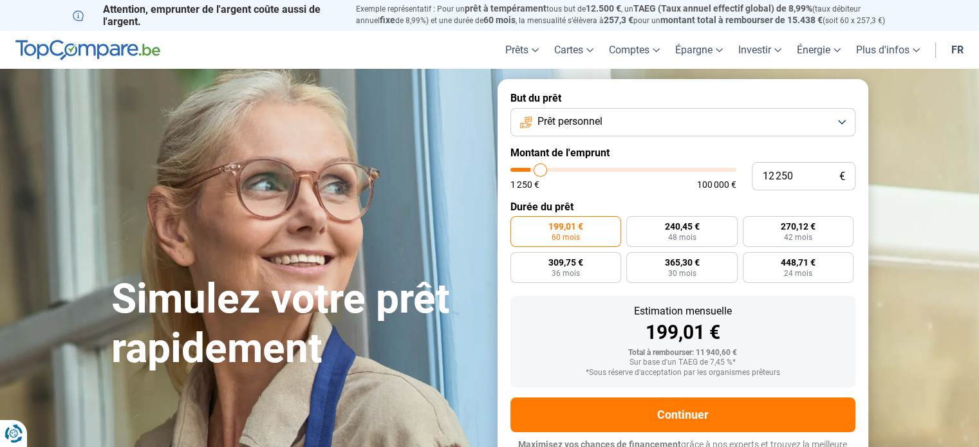
type input "12 500"
type input "12500"
type input "12 750"
type input "12750"
type input "13 000"
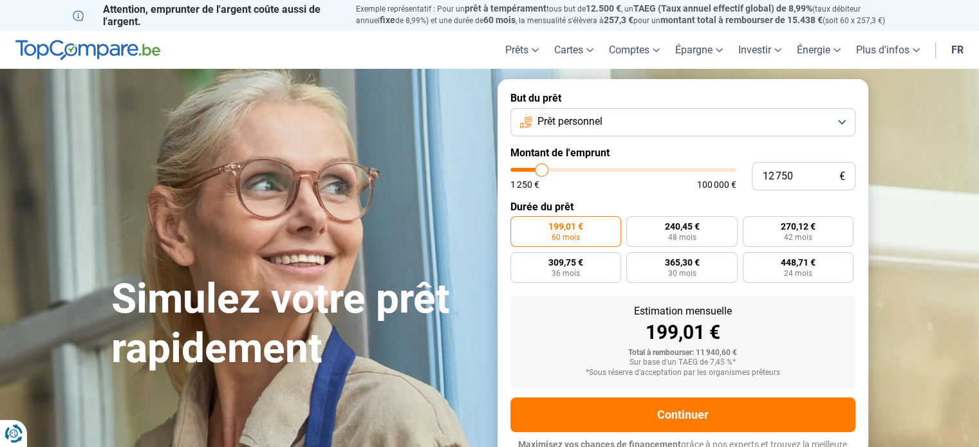
type input "13000"
type input "13 250"
type input "13250"
type input "13 500"
type input "13500"
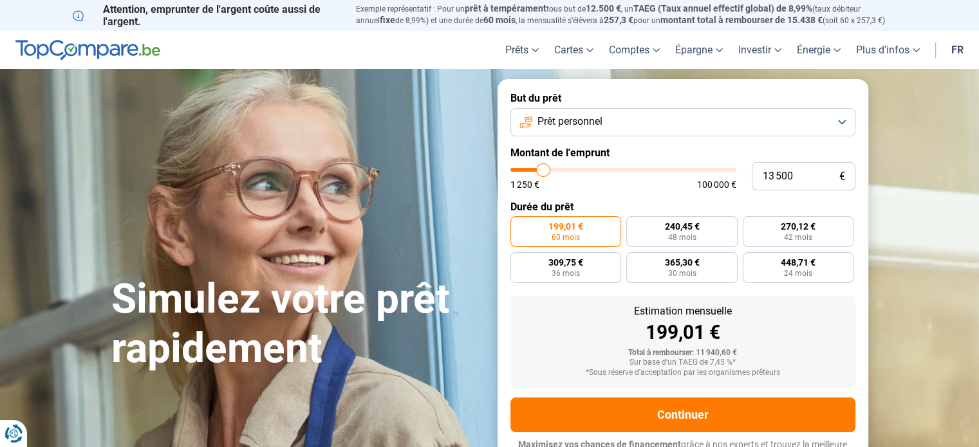
type input "13 750"
type input "13750"
type input "14 250"
type input "14250"
type input "14 500"
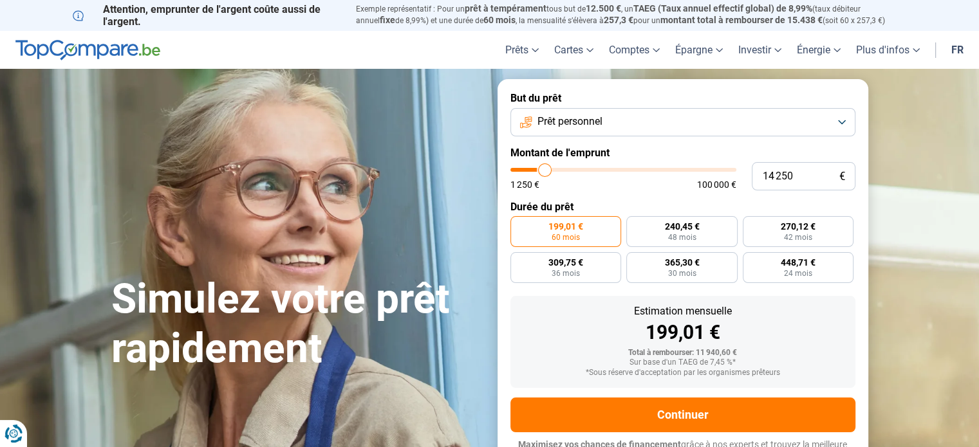
type input "14500"
type input "15 250"
type input "15250"
type input "15 500"
type input "15500"
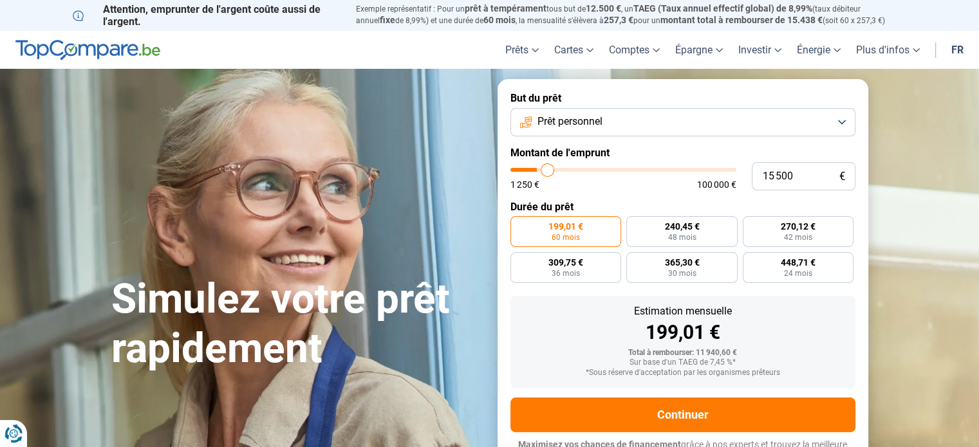
type input "16 000"
type input "16000"
type input "16 500"
type input "16500"
type input "17 000"
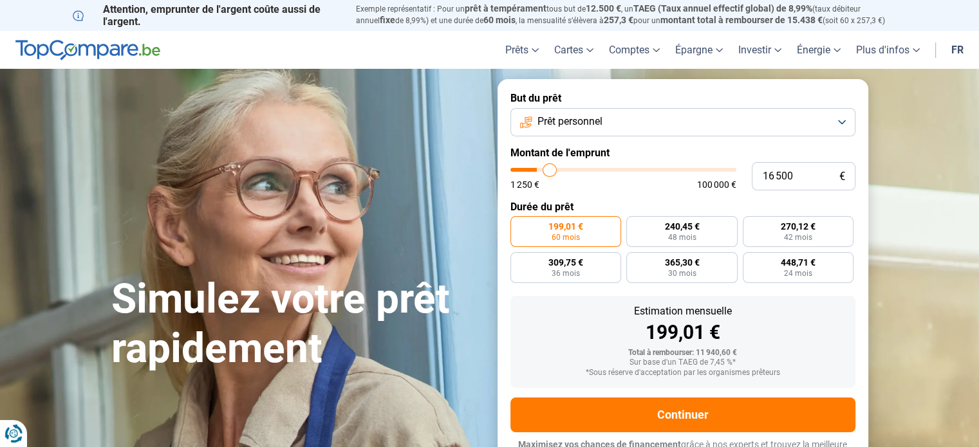
type input "17000"
type input "18 250"
type input "18250"
type input "18 750"
type input "18750"
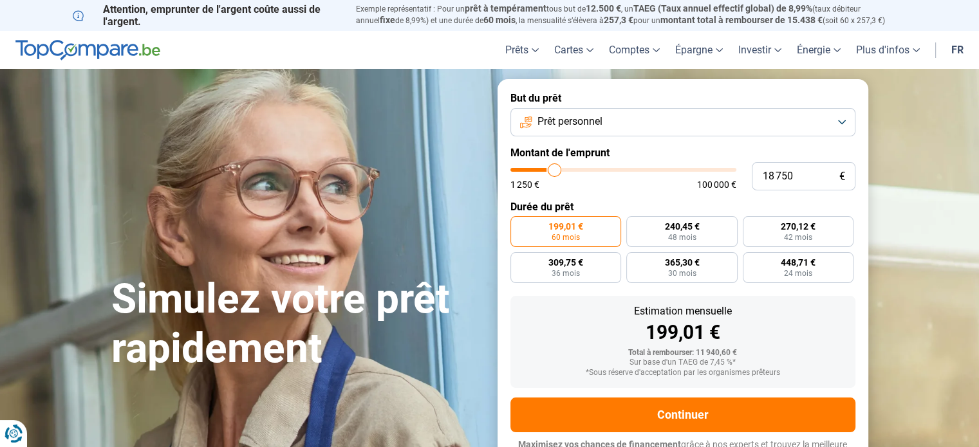
type input "19 000"
type input "19000"
type input "19 250"
type input "19250"
type input "19 500"
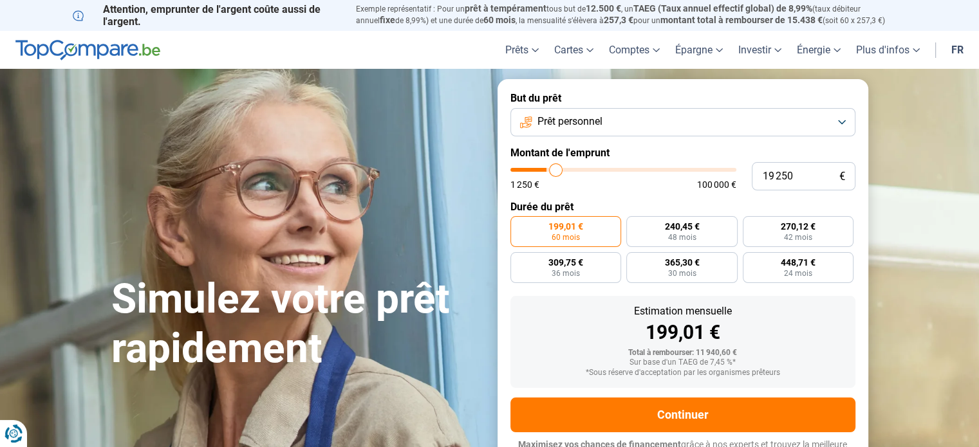
type input "19500"
type input "19 750"
type input "19750"
type input "20 000"
type input "20000"
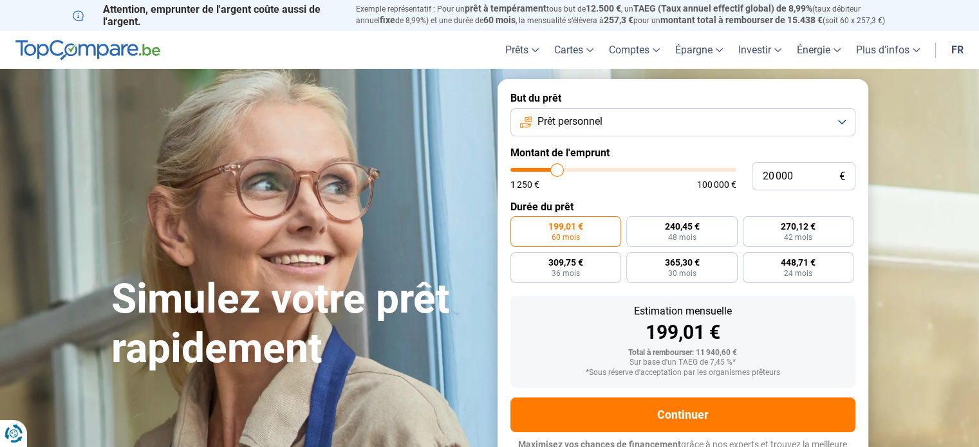
type input "20 250"
type input "20250"
type input "20 000"
type input "20000"
type input "19 750"
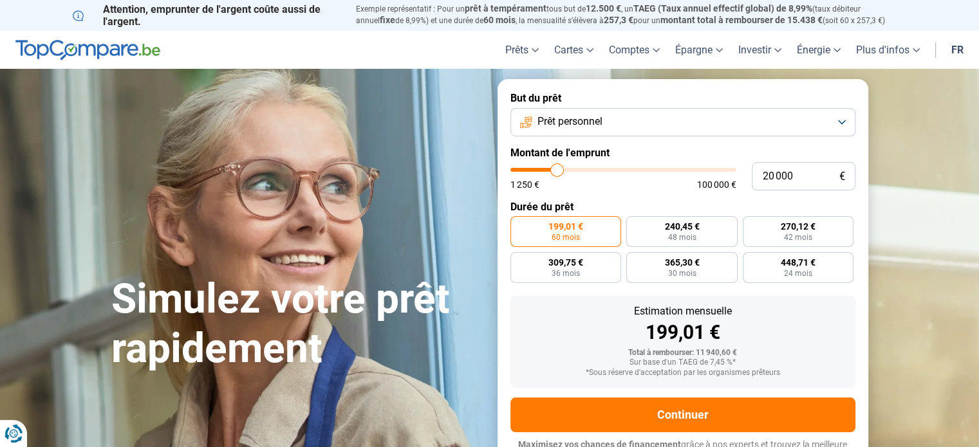
type input "19750"
type input "19 250"
type input "19250"
type input "18 500"
type input "18500"
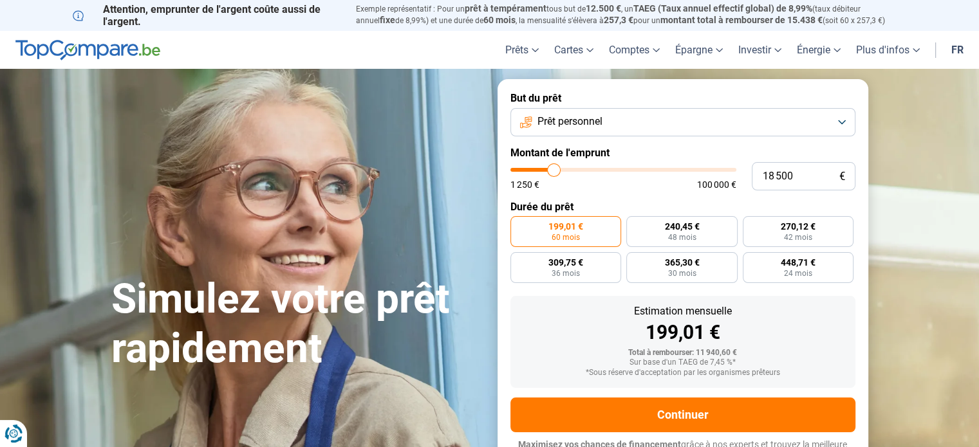
type input "17 000"
type input "17000"
type input "16 500"
type input "16500"
type input "16 000"
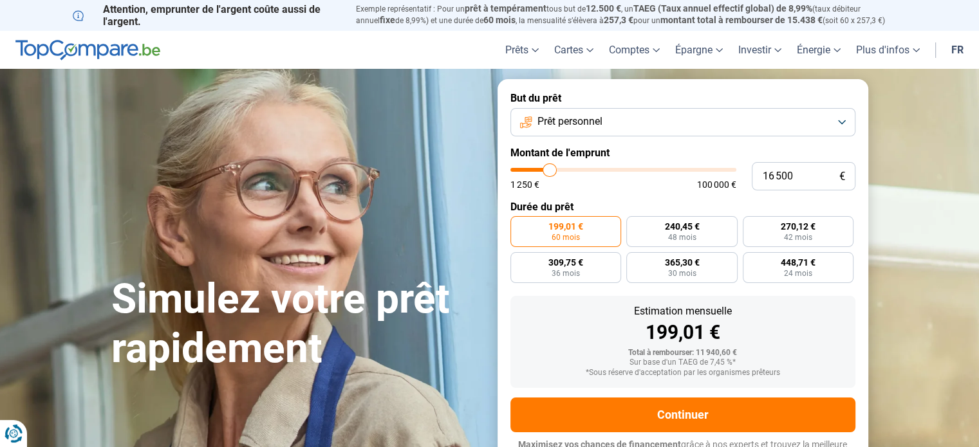
type input "16000"
type input "15 500"
type input "15500"
type input "15 250"
type input "15250"
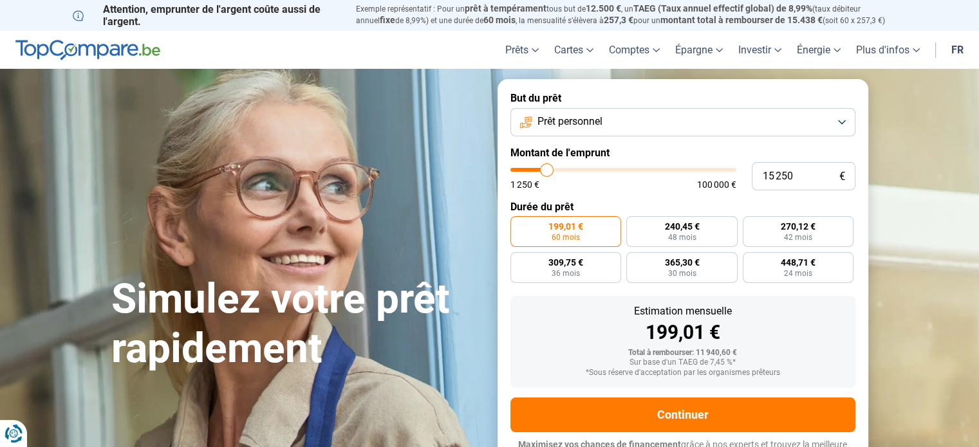
type input "14 500"
type input "14500"
type input "14 000"
type input "14000"
type input "13 750"
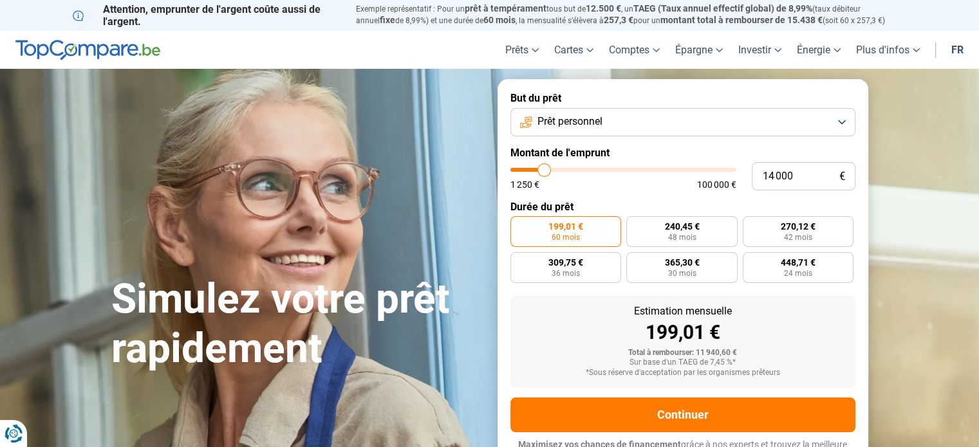
type input "13750"
type input "13 250"
type input "13250"
type input "13 000"
type input "13000"
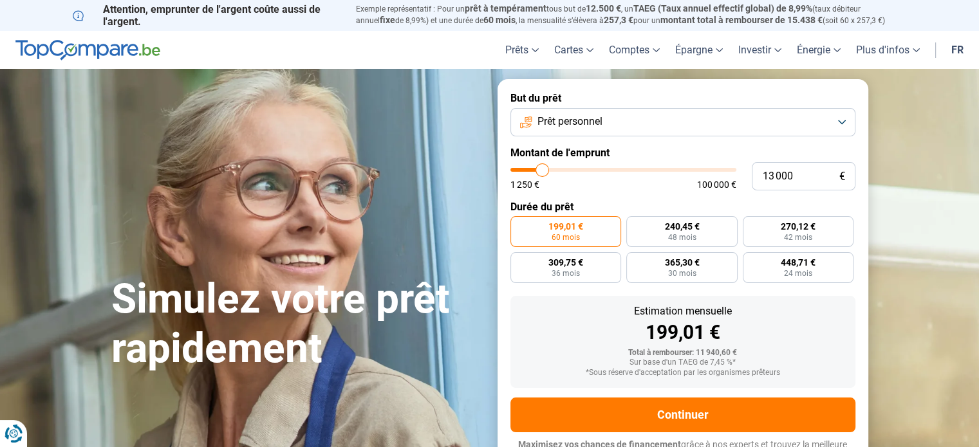
type input "12 750"
type input "12750"
type input "12 500"
type input "12500"
type input "12 250"
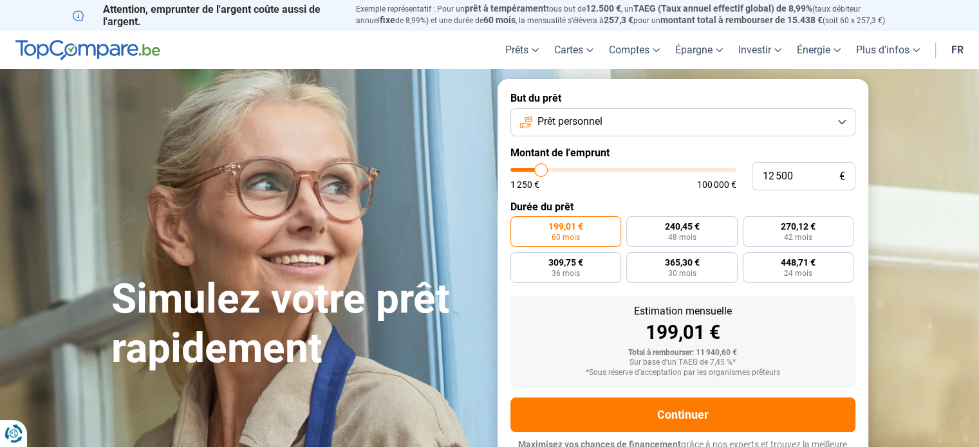
type input "12250"
type input "12 000"
type input "12000"
type input "11 750"
type input "11750"
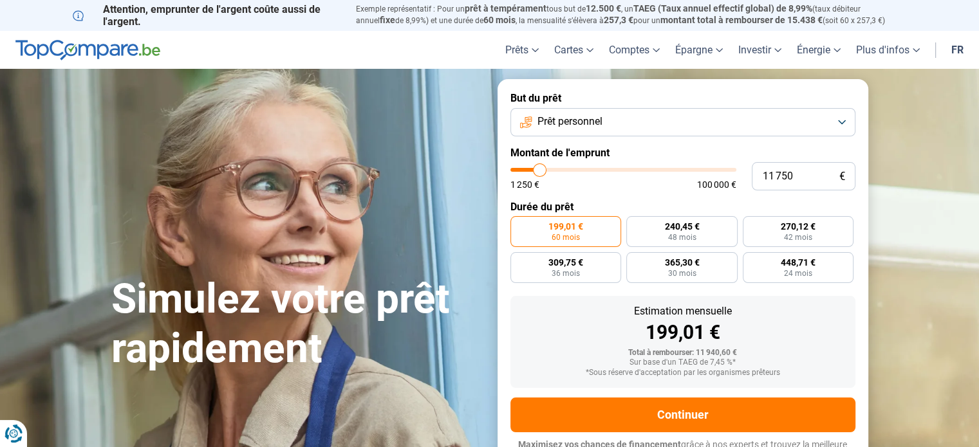
type input "11 500"
type input "11500"
type input "11 250"
type input "11250"
type input "11 000"
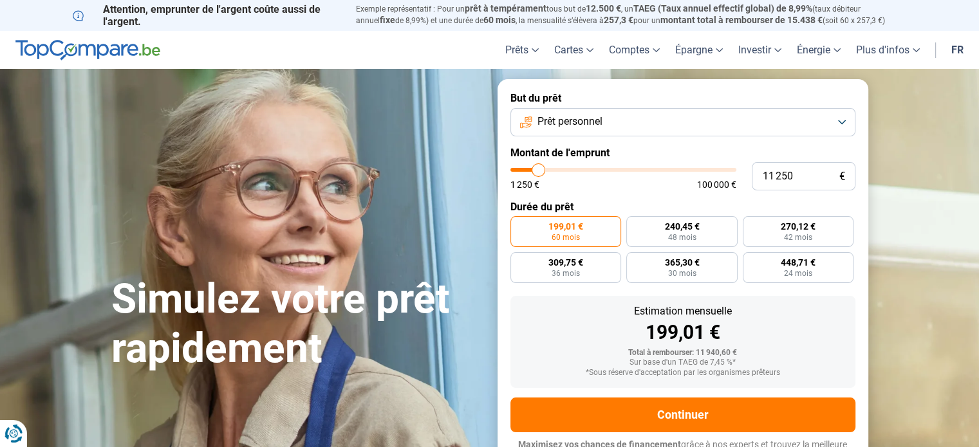
type input "11000"
type input "10 750"
type input "10750"
type input "10 500"
type input "10500"
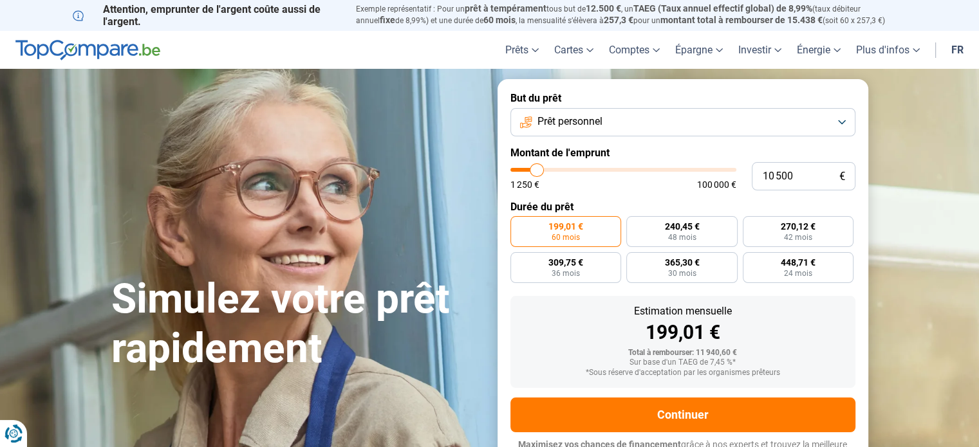
type input "10 250"
type input "10250"
type input "10 000"
type input "10000"
type input "9 750"
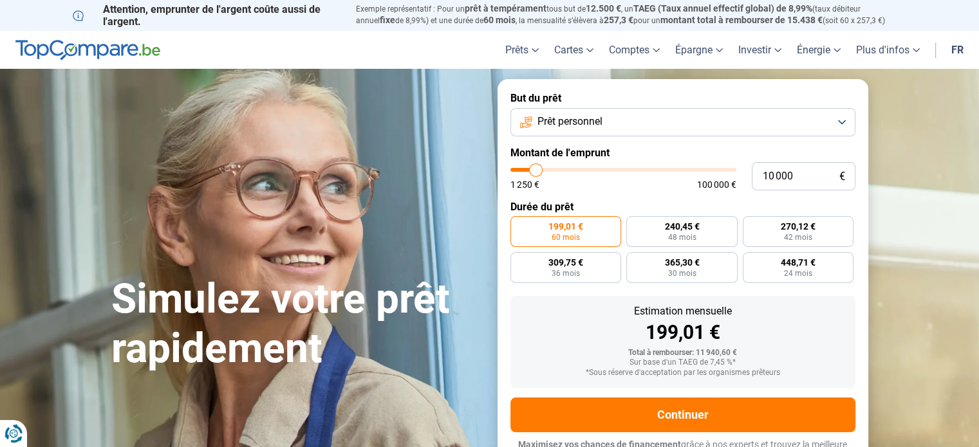
type input "9750"
type input "9 500"
type input "9500"
type input "9 000"
type input "9000"
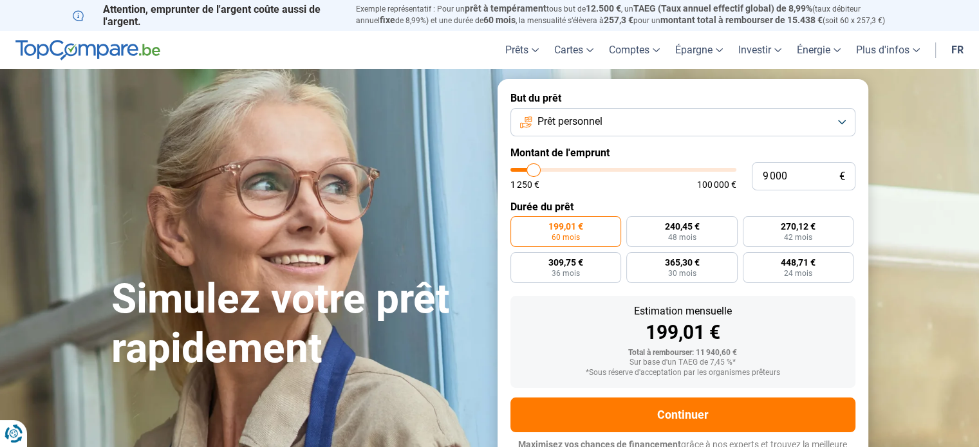
type input "8 750"
type input "8750"
type input "8 500"
type input "8500"
type input "8 250"
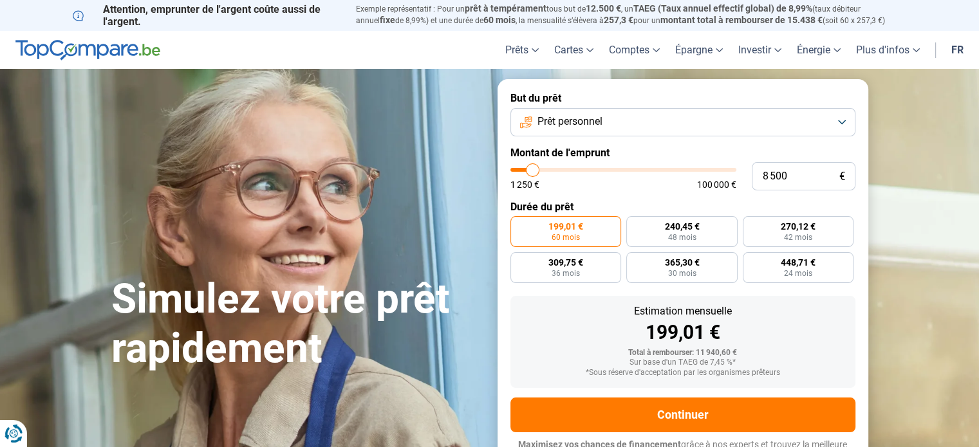
type input "8250"
type input "8 000"
drag, startPoint x: 536, startPoint y: 171, endPoint x: 531, endPoint y: 161, distance: 11.2
type input "8000"
click at [532, 168] on input "range" at bounding box center [623, 170] width 226 height 4
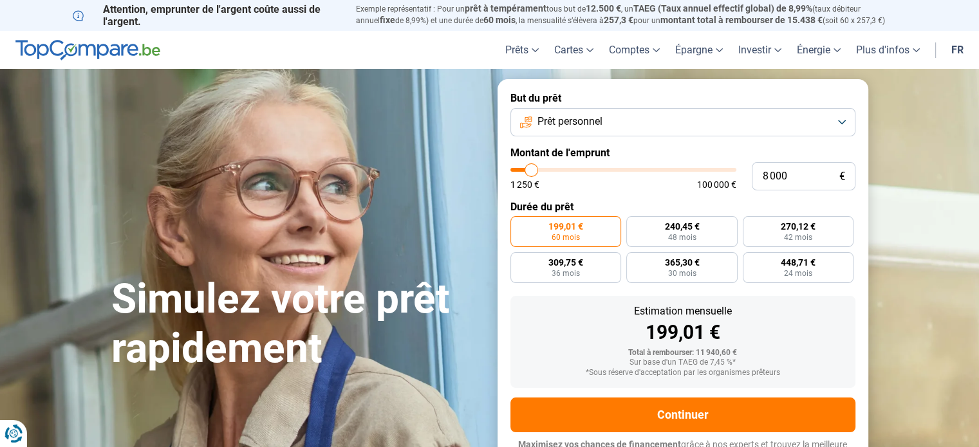
radio input "true"
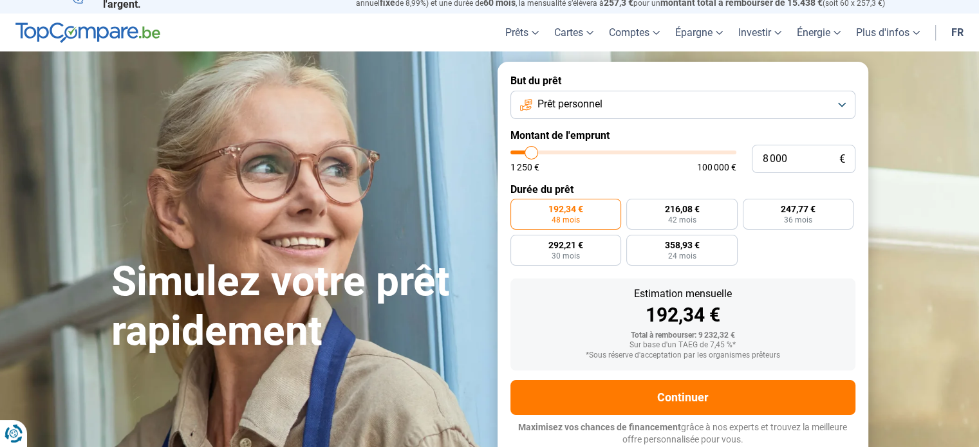
click at [566, 212] on span "192,34 €" at bounding box center [565, 209] width 35 height 9
click at [519, 207] on input "192,34 € 48 mois" at bounding box center [514, 203] width 8 height 8
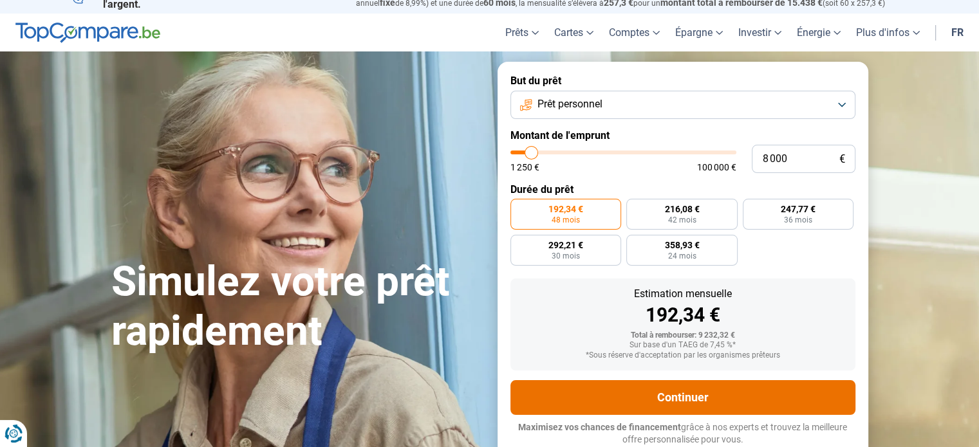
click at [704, 398] on button "Continuer" at bounding box center [682, 397] width 345 height 35
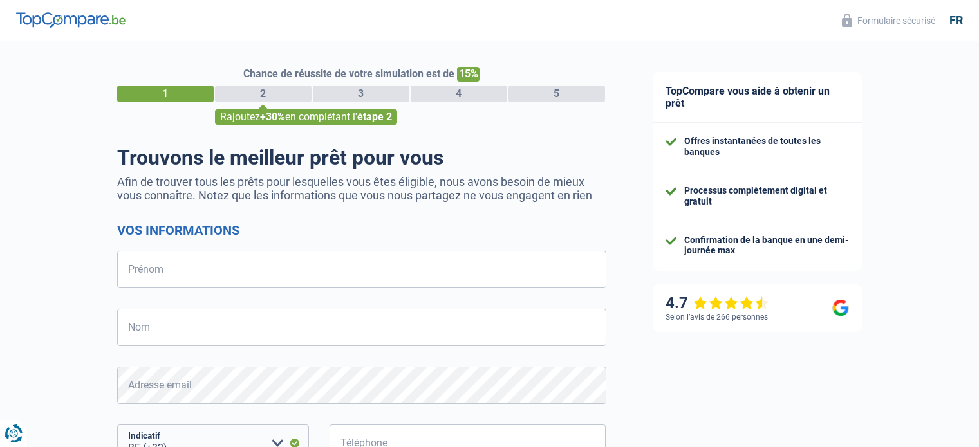
select select "32"
click at [130, 267] on input "Prénom" at bounding box center [361, 269] width 489 height 37
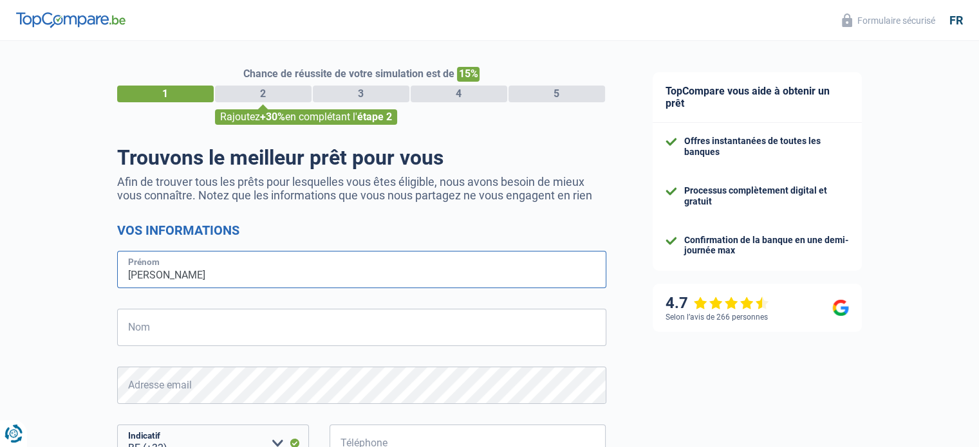
type input "[PERSON_NAME]"
click at [130, 325] on input "Nom" at bounding box center [361, 327] width 489 height 37
type input "[PERSON_NAME]"
type input "477664450"
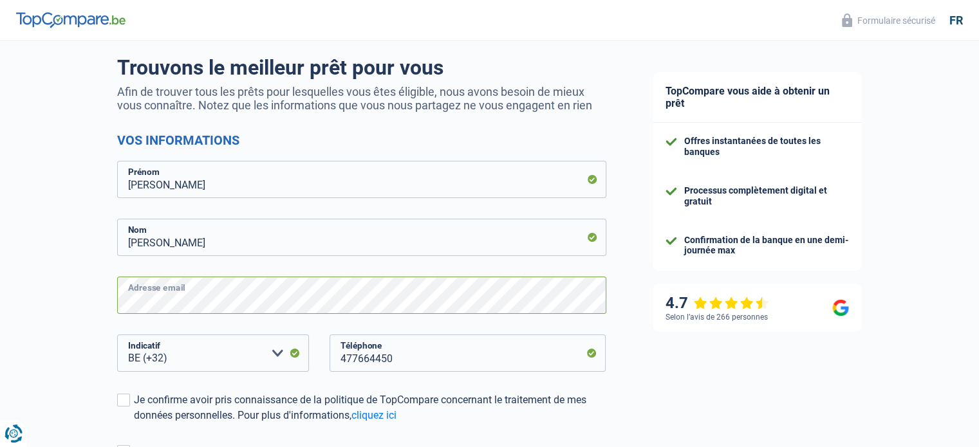
scroll to position [129, 0]
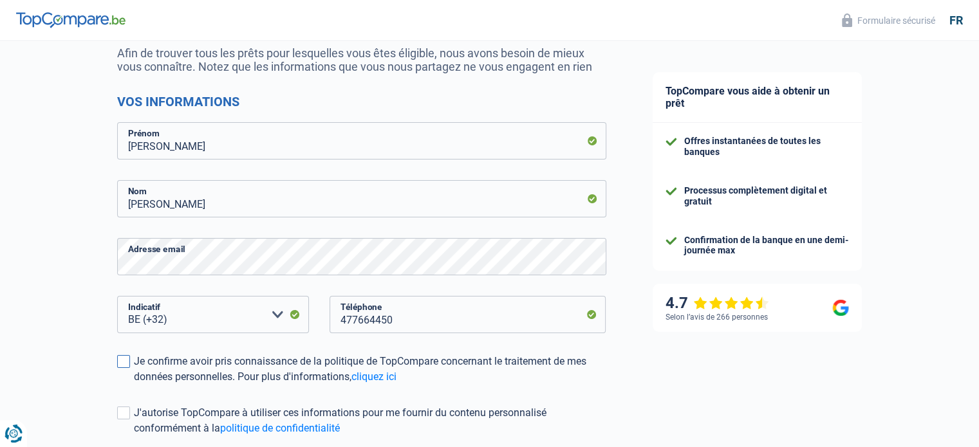
click at [124, 364] on span at bounding box center [123, 361] width 13 height 13
click at [134, 385] on input "Je confirme avoir pris connaissance de la politique de TopCompare concernant le…" at bounding box center [134, 385] width 0 height 0
click at [121, 411] on span at bounding box center [123, 413] width 13 height 13
click at [134, 436] on input "J'autorise TopCompare à utiliser ces informations pour me fournir du contenu pe…" at bounding box center [134, 436] width 0 height 0
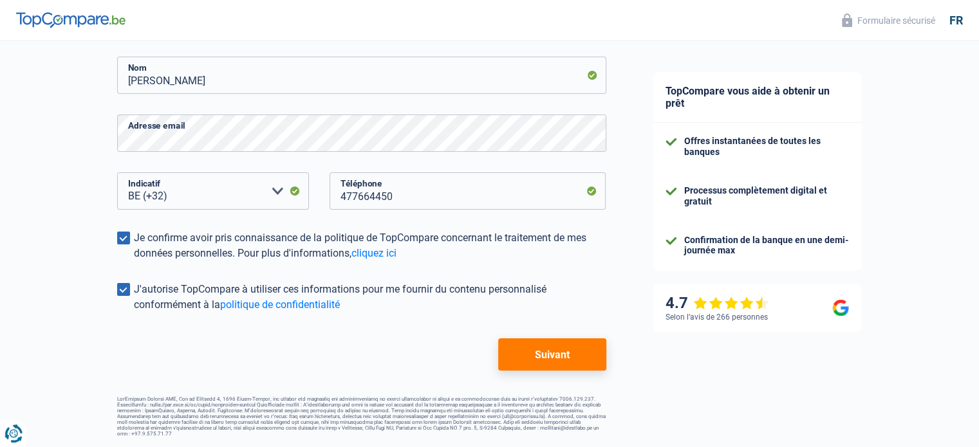
click at [561, 352] on button "Suivant" at bounding box center [551, 355] width 107 height 32
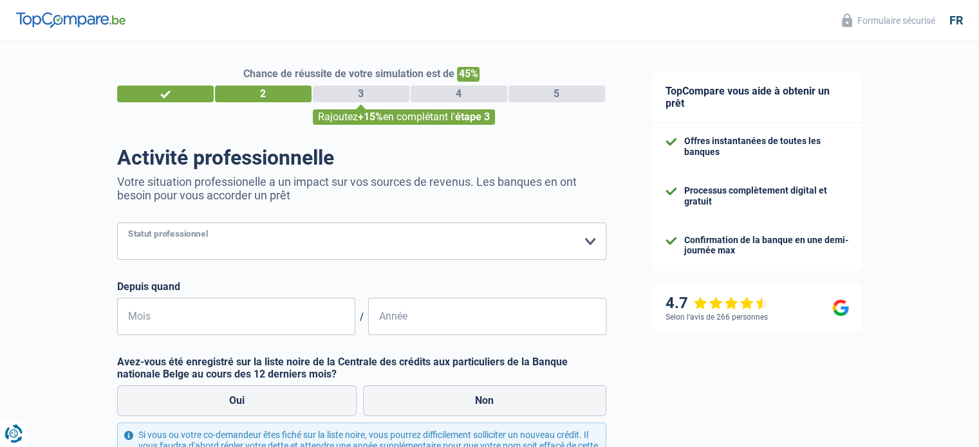
click at [592, 241] on select "Ouvrier Employé privé Employé public Invalide Indépendant Pensionné Chômeur Mut…" at bounding box center [361, 241] width 489 height 37
select select "retired"
click at [117, 223] on select "Ouvrier Employé privé Employé public Invalide Indépendant Pensionné Chômeur Mut…" at bounding box center [361, 241] width 489 height 37
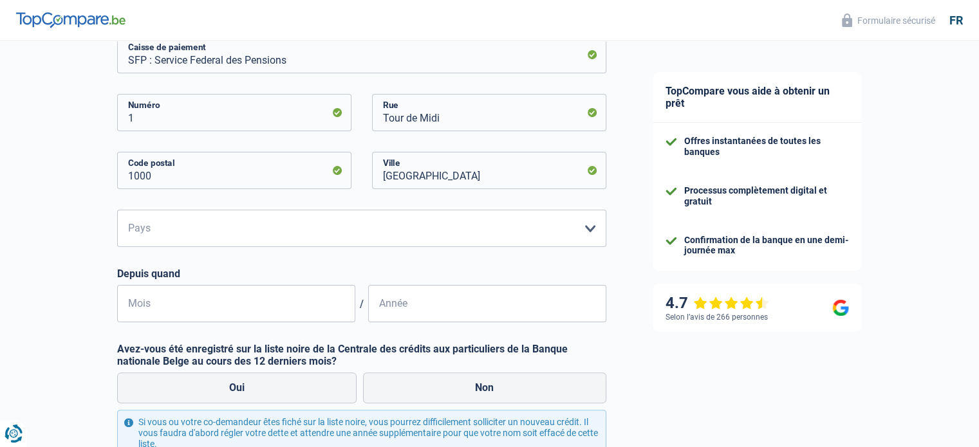
scroll to position [257, 0]
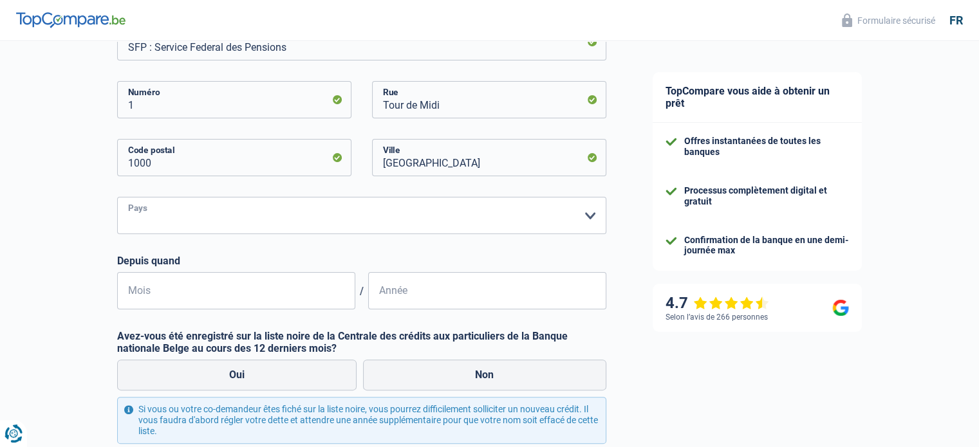
click at [126, 213] on select "Belgique Luxembourg Veuillez sélectionner une option" at bounding box center [361, 215] width 489 height 37
select select "BE"
click at [117, 198] on select "Belgique Luxembourg Veuillez sélectionner une option" at bounding box center [361, 215] width 489 height 37
click at [131, 288] on input "Mois" at bounding box center [236, 290] width 238 height 37
type input "07"
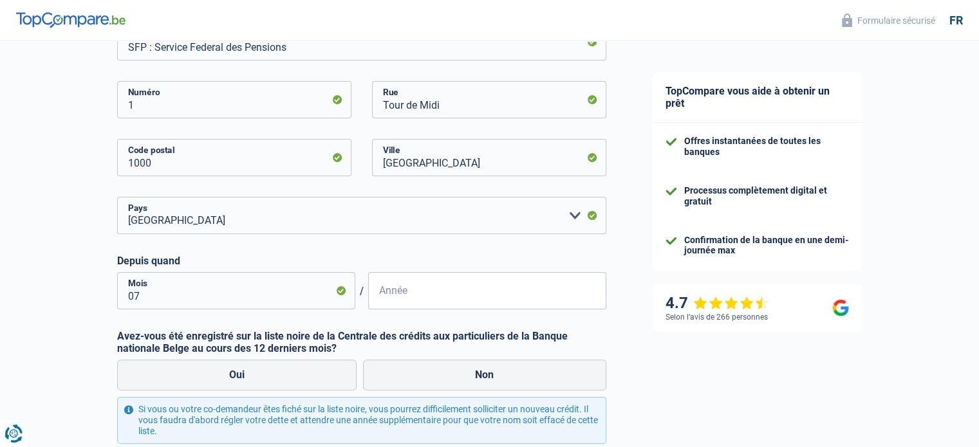
click at [398, 298] on input "Année" at bounding box center [487, 290] width 238 height 37
type input "2006"
click at [471, 380] on label "Non" at bounding box center [484, 375] width 243 height 31
click at [471, 380] on input "Non" at bounding box center [484, 375] width 243 height 31
radio input "true"
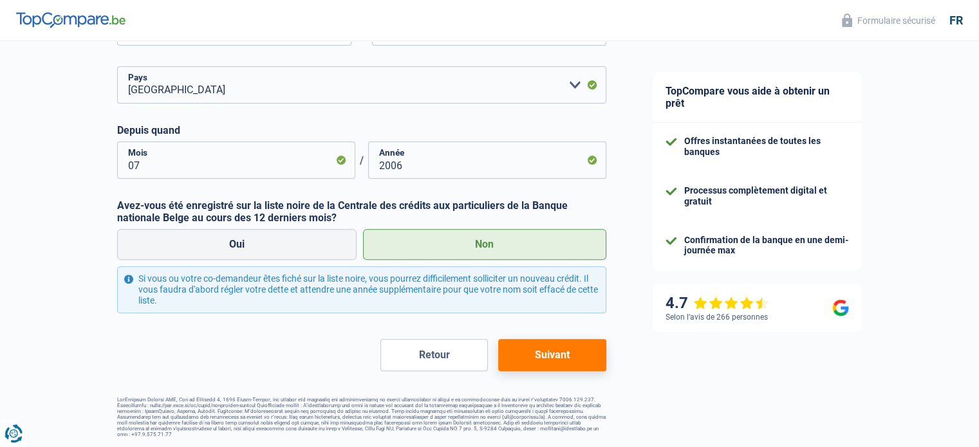
scroll to position [389, 0]
click at [540, 359] on button "Suivant" at bounding box center [551, 355] width 107 height 32
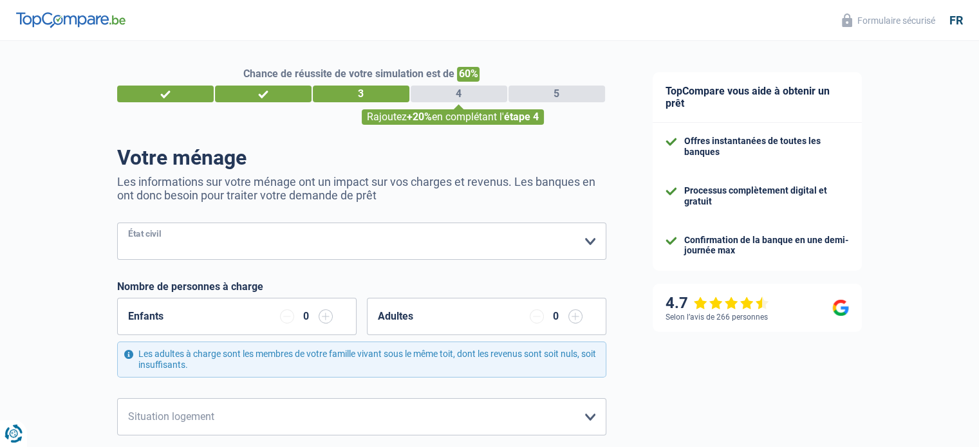
click at [592, 243] on select "[PERSON_NAME](e) Cohabitant(e) légal(e) Divorcé(e) Veuf(ve) Séparé (de fait) Ve…" at bounding box center [361, 241] width 489 height 37
select select "widowed"
click at [117, 223] on select "[PERSON_NAME](e) Cohabitant(e) légal(e) Divorcé(e) Veuf(ve) Séparé (de fait) Ve…" at bounding box center [361, 241] width 489 height 37
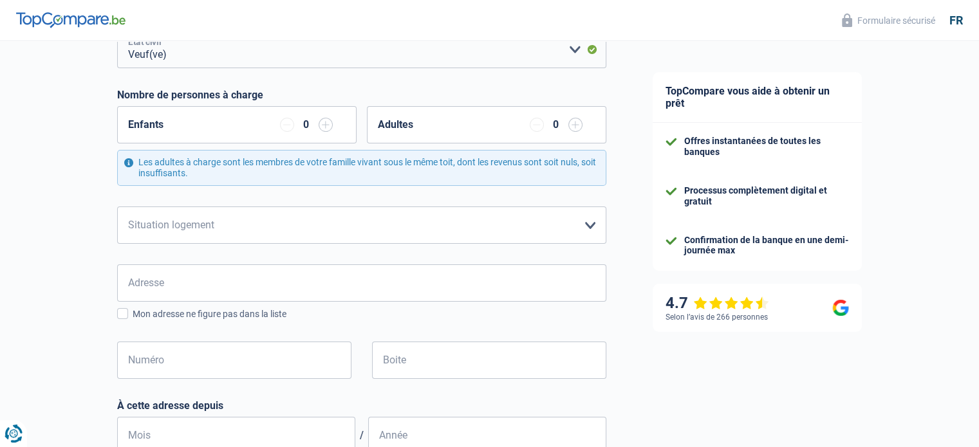
scroll to position [193, 0]
click at [586, 223] on select "Locataire Propriétaire avec prêt hypothécaire Propriétaire sans prêt hypothécai…" at bounding box center [361, 223] width 489 height 37
select select "liveWithParents"
click at [117, 205] on select "Locataire Propriétaire avec prêt hypothécaire Propriétaire sans prêt hypothécai…" at bounding box center [361, 223] width 489 height 37
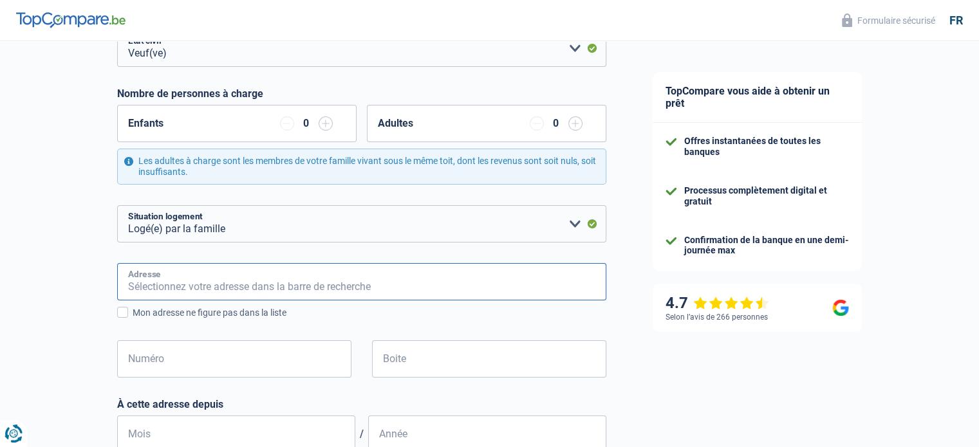
click at [351, 279] on input "Adresse" at bounding box center [361, 281] width 489 height 37
type input "[STREET_ADDRESS]"
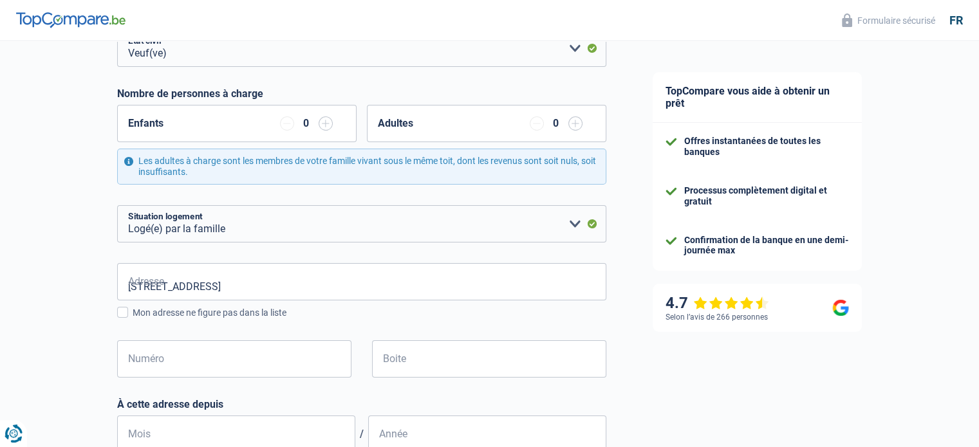
type input "[GEOGRAPHIC_DATA]"
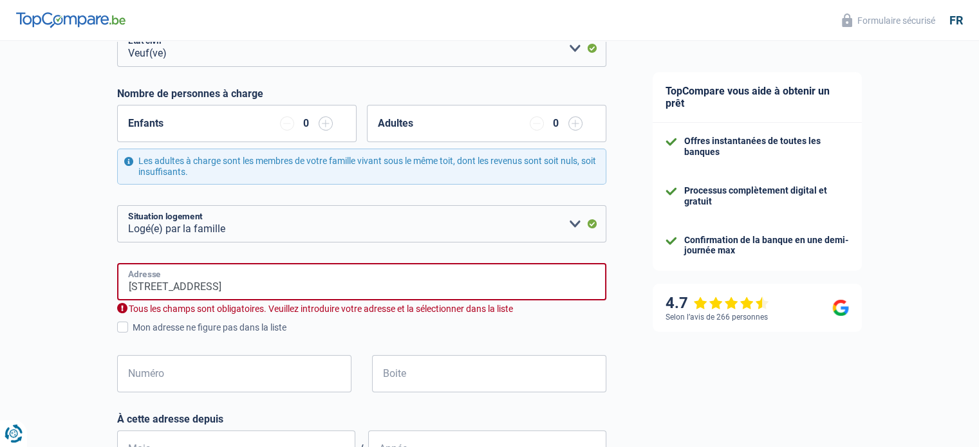
type input "[GEOGRAPHIC_DATA]"
click at [123, 324] on span at bounding box center [122, 327] width 11 height 11
click at [133, 335] on input "Mon adresse ne figure pas dans la liste" at bounding box center [133, 335] width 0 height 0
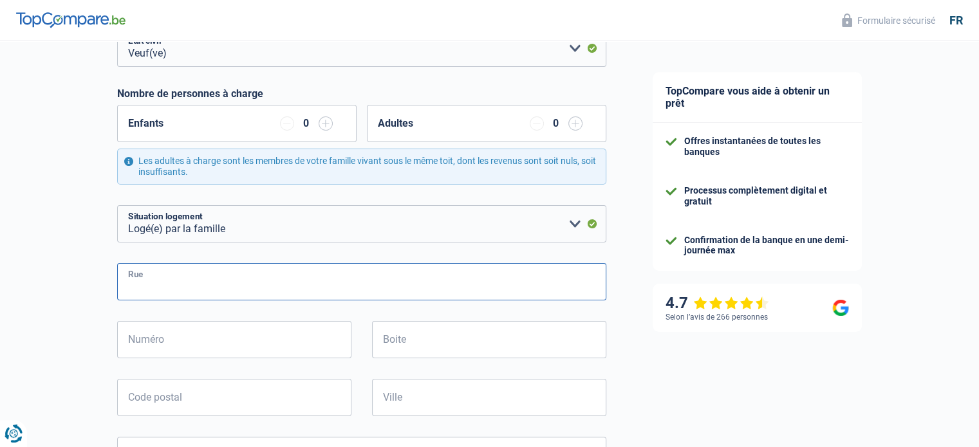
click at [131, 282] on input "Rue" at bounding box center [361, 281] width 489 height 37
type input "[GEOGRAPHIC_DATA]"
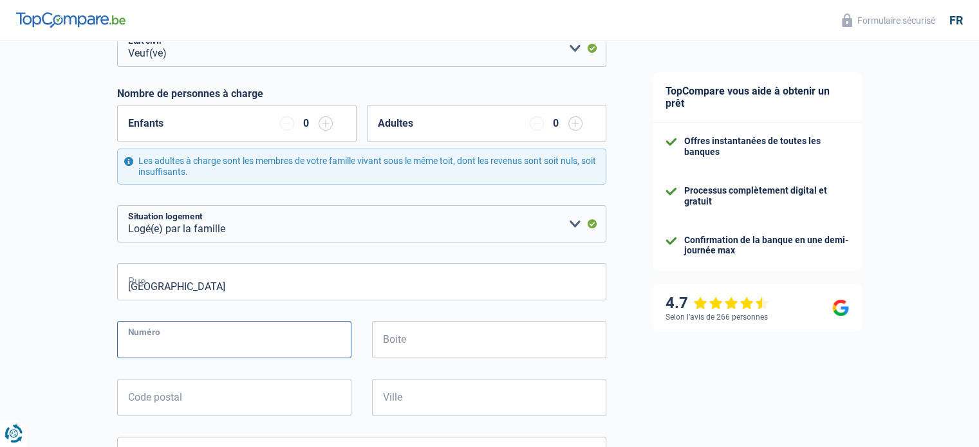
type input "37"
type input "1020"
type input "[GEOGRAPHIC_DATA]"
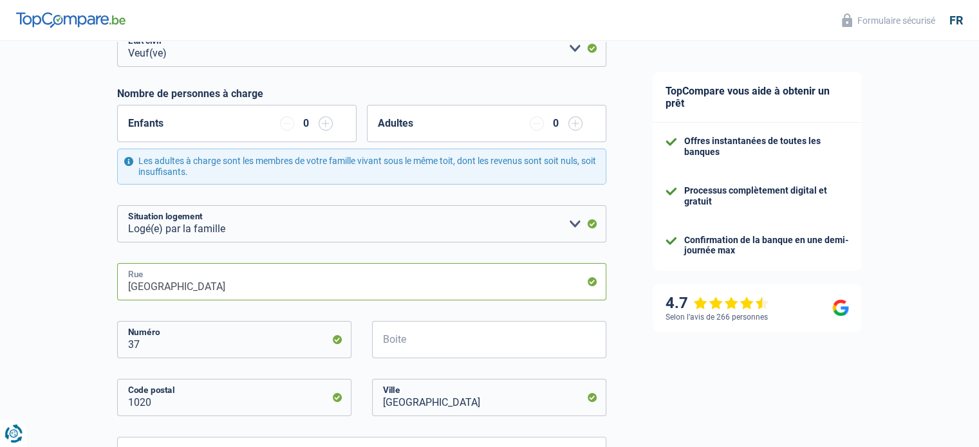
type input "[STREET_ADDRESS]"
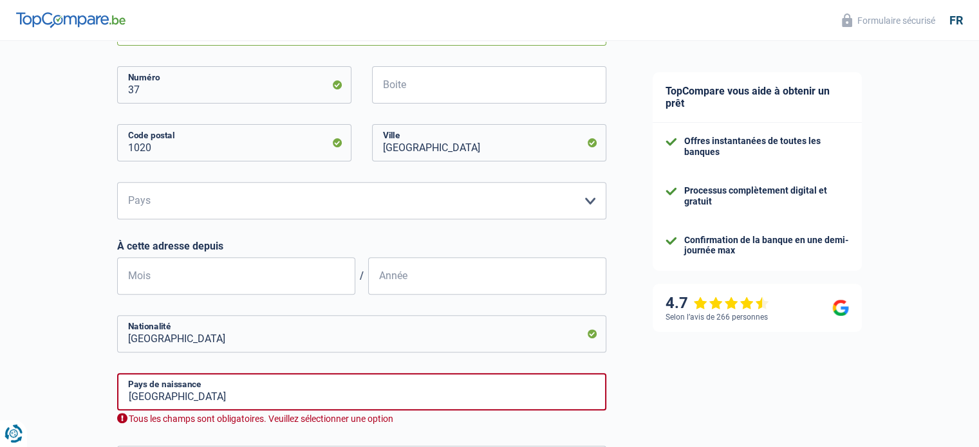
scroll to position [451, 0]
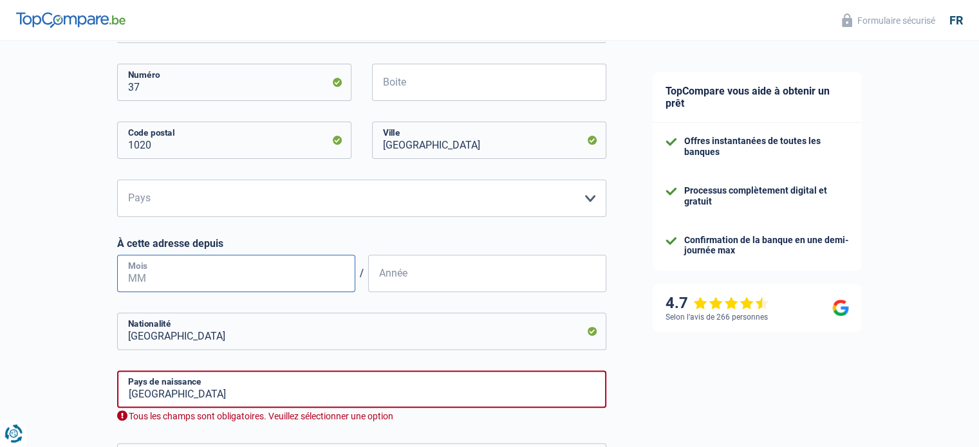
click at [129, 272] on input "Mois" at bounding box center [236, 273] width 238 height 37
type input "05"
click at [387, 274] on input "Année" at bounding box center [487, 273] width 238 height 37
type input "2019"
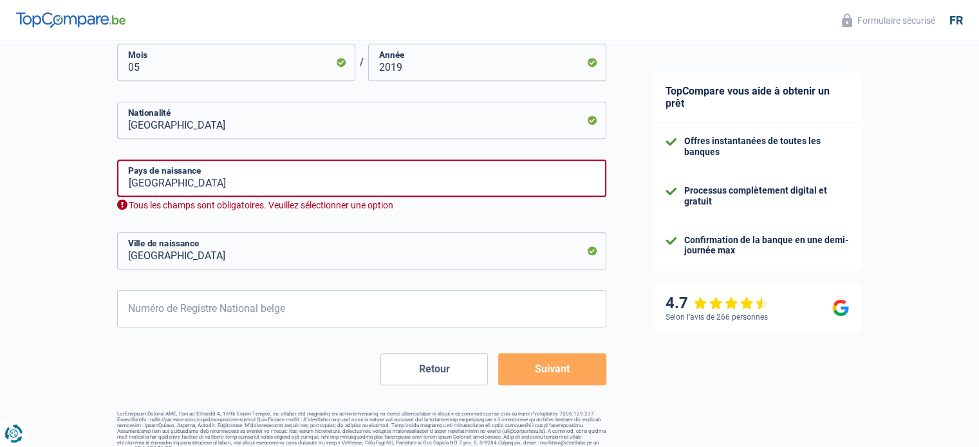
scroll to position [676, 0]
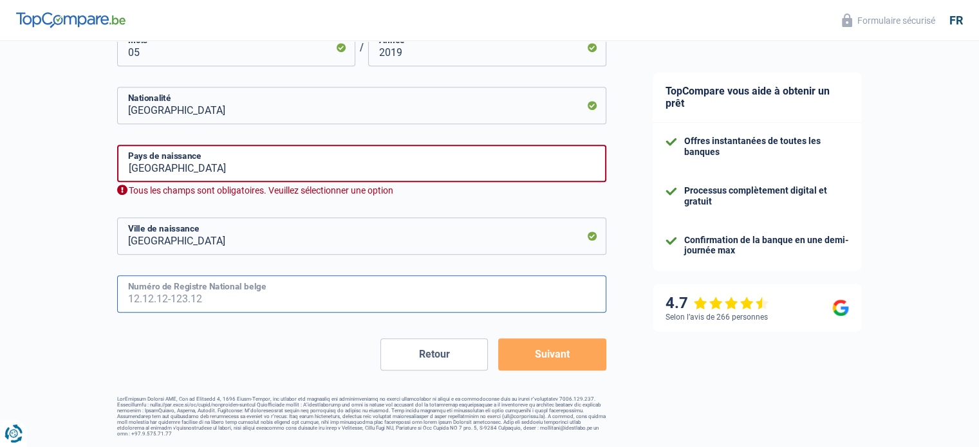
click at [131, 296] on input "Numéro de Registre National belge" at bounding box center [361, 293] width 489 height 37
type input "46.07.27-464.32"
click at [547, 357] on button "Suivant" at bounding box center [551, 355] width 107 height 32
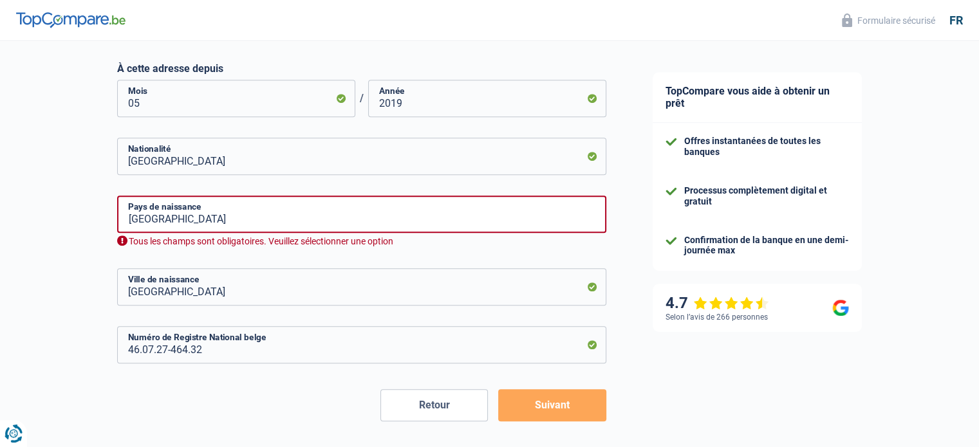
scroll to position [586, 0]
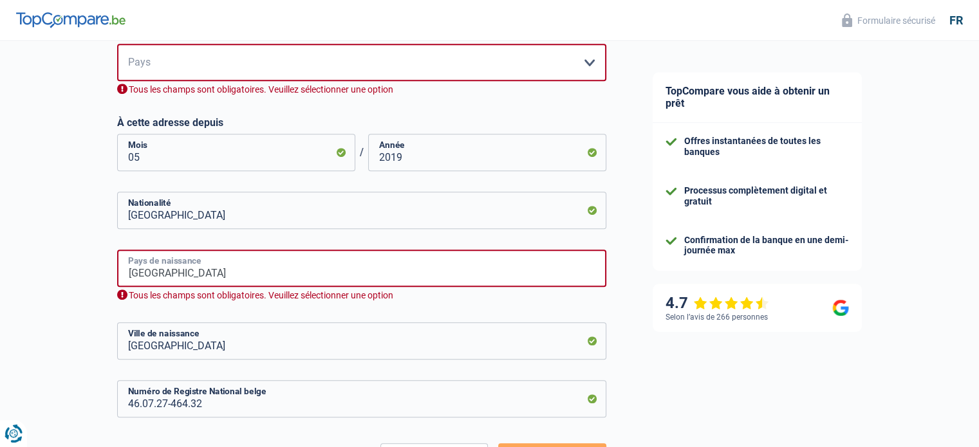
click at [131, 270] on input "[GEOGRAPHIC_DATA]" at bounding box center [361, 268] width 489 height 37
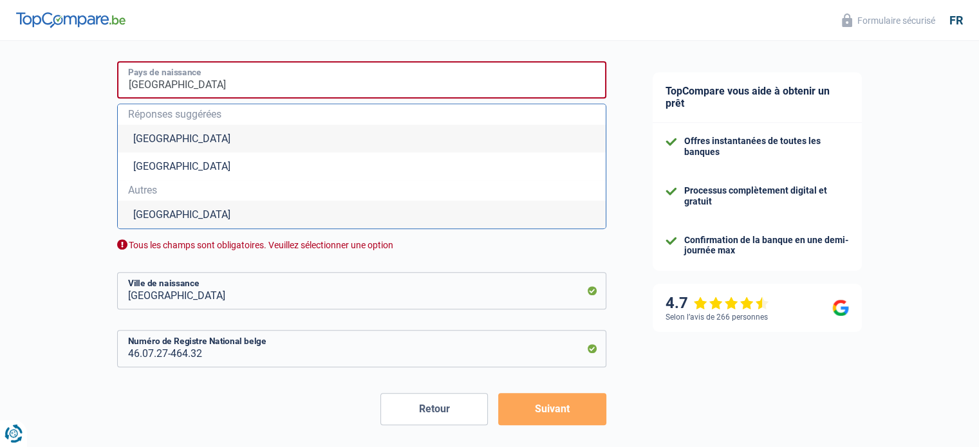
scroll to position [779, 0]
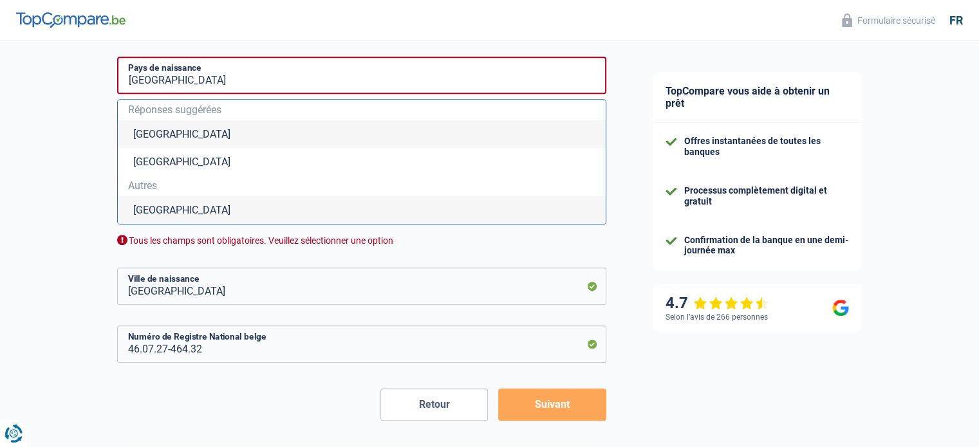
click at [163, 131] on li "[GEOGRAPHIC_DATA]" at bounding box center [362, 134] width 488 height 28
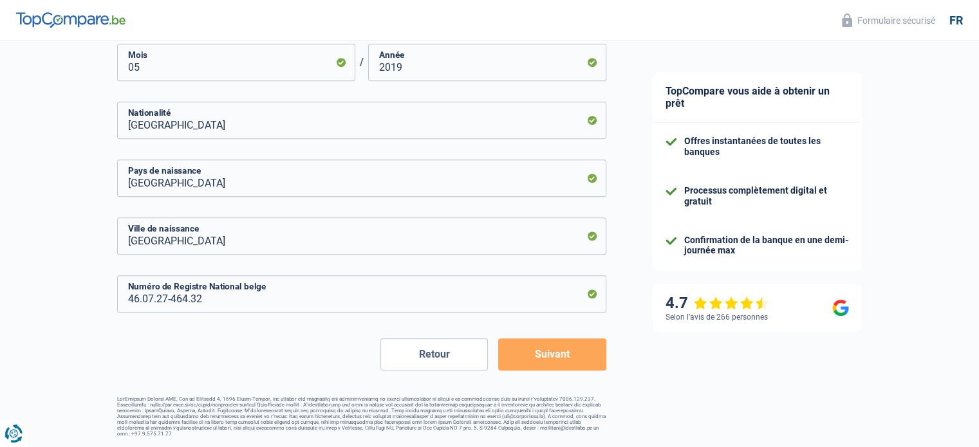
scroll to position [676, 0]
click at [563, 353] on button "Suivant" at bounding box center [551, 355] width 107 height 32
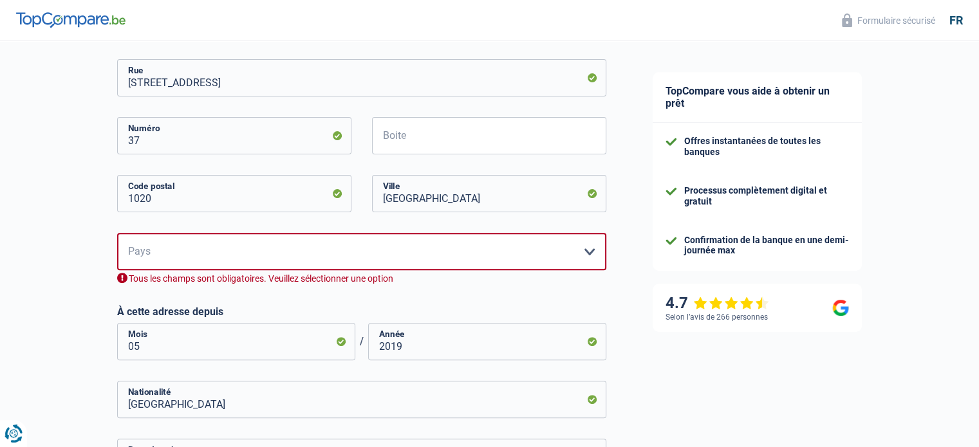
scroll to position [393, 0]
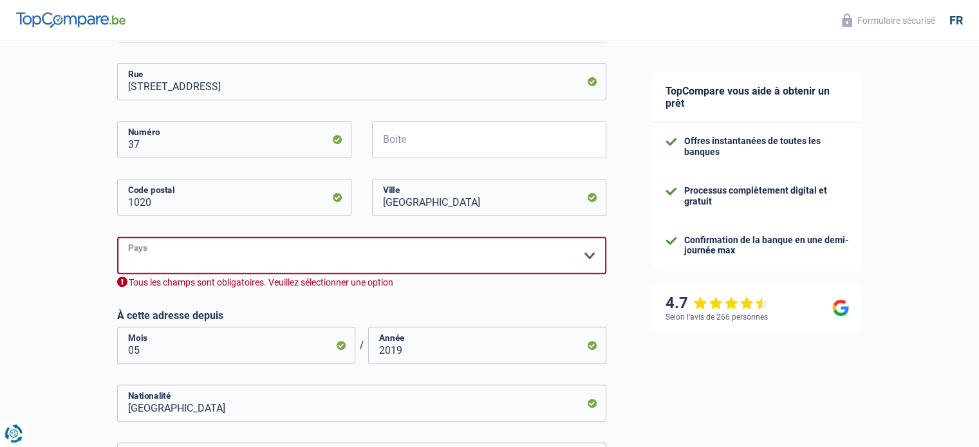
click at [135, 259] on select "Belgique Luxembourg Veuillez sélectionner une option" at bounding box center [361, 255] width 489 height 37
select select "BE"
click at [117, 237] on select "Belgique Luxembourg Veuillez sélectionner une option" at bounding box center [361, 255] width 489 height 37
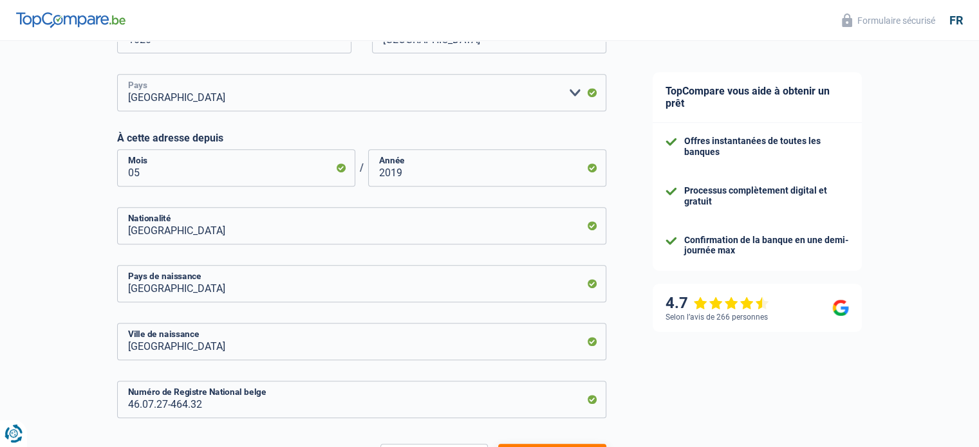
scroll to position [651, 0]
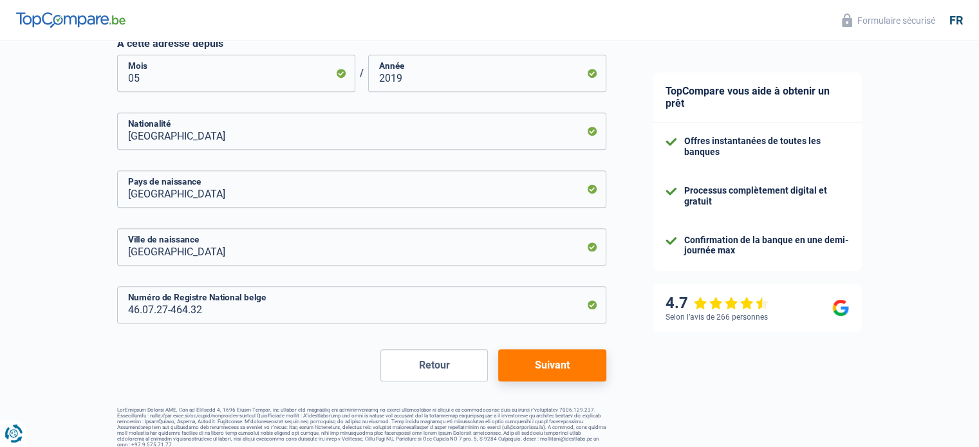
click at [546, 364] on button "Suivant" at bounding box center [551, 366] width 107 height 32
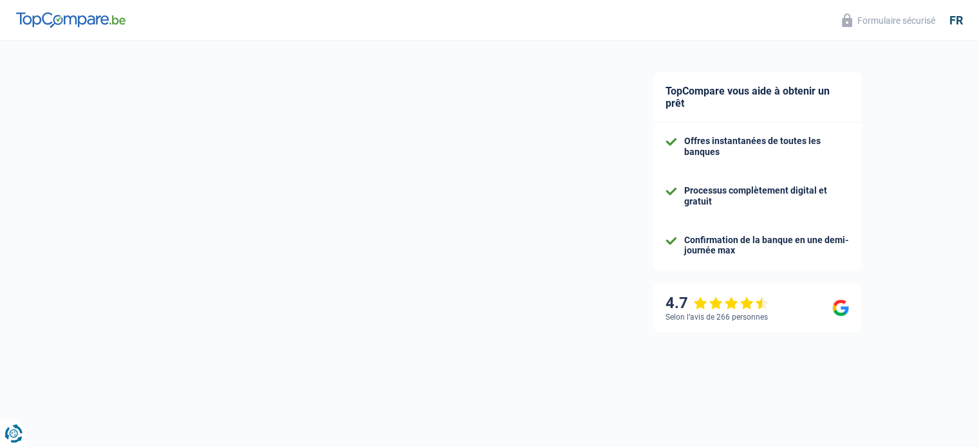
select select "pension"
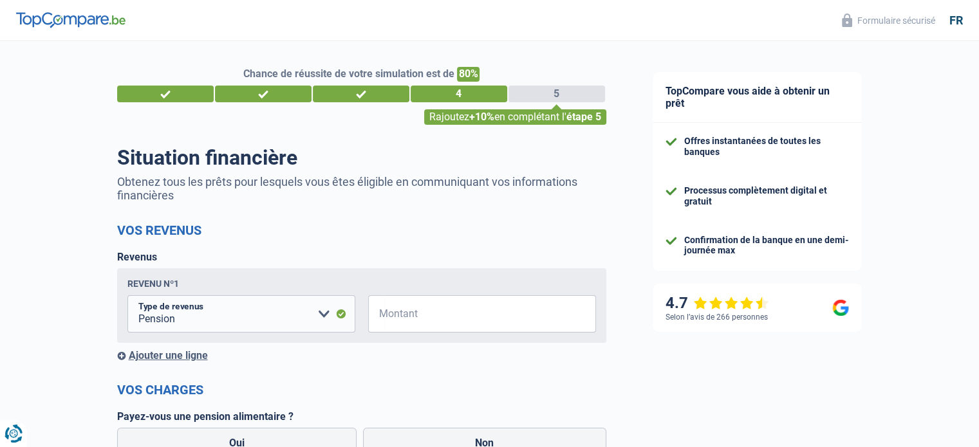
click at [376, 317] on span "€" at bounding box center [376, 313] width 16 height 37
click at [384, 319] on input "Montant" at bounding box center [490, 313] width 212 height 37
type input "2.000"
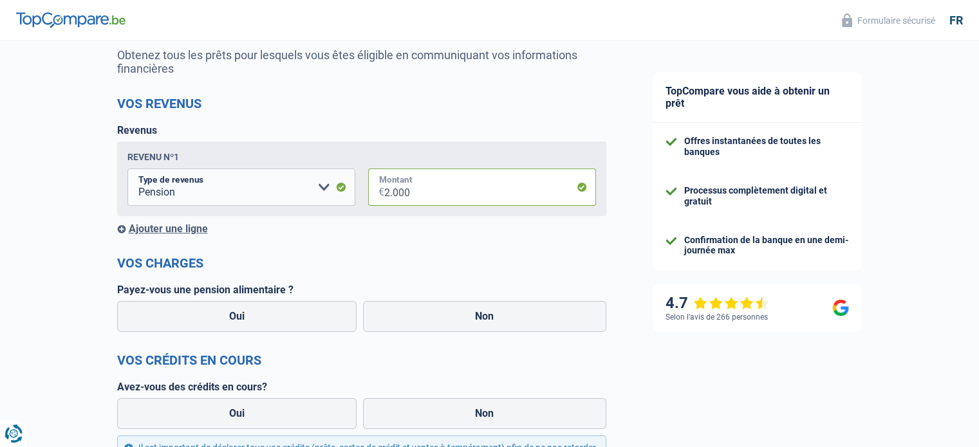
scroll to position [129, 0]
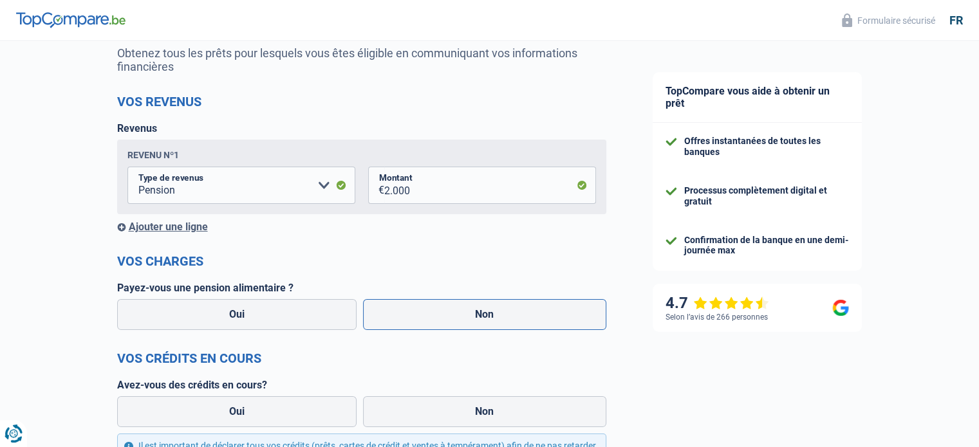
click at [474, 322] on label "Non" at bounding box center [484, 314] width 243 height 31
click at [474, 322] on input "Non" at bounding box center [484, 314] width 243 height 31
radio input "true"
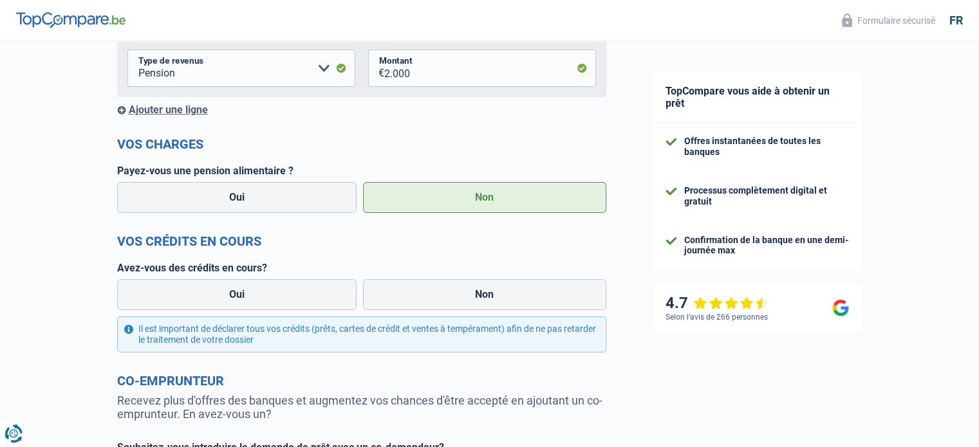
scroll to position [257, 0]
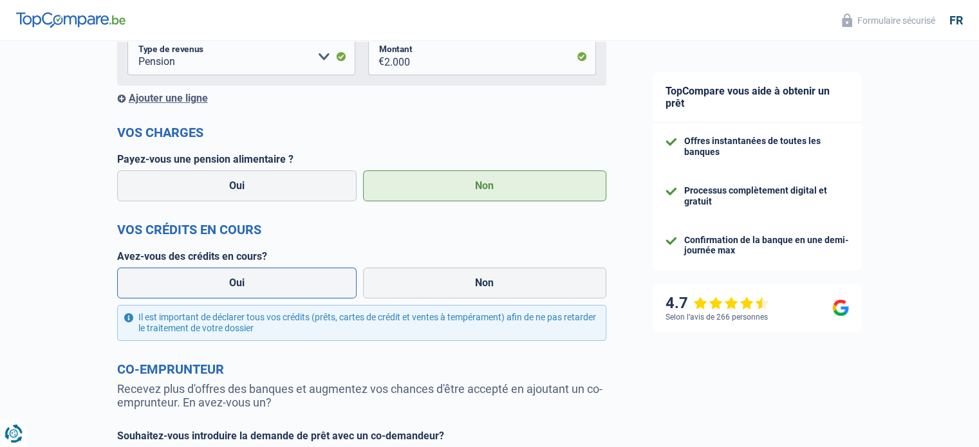
click at [255, 291] on label "Oui" at bounding box center [237, 283] width 240 height 31
click at [255, 291] on input "Oui" at bounding box center [237, 283] width 240 height 31
radio input "true"
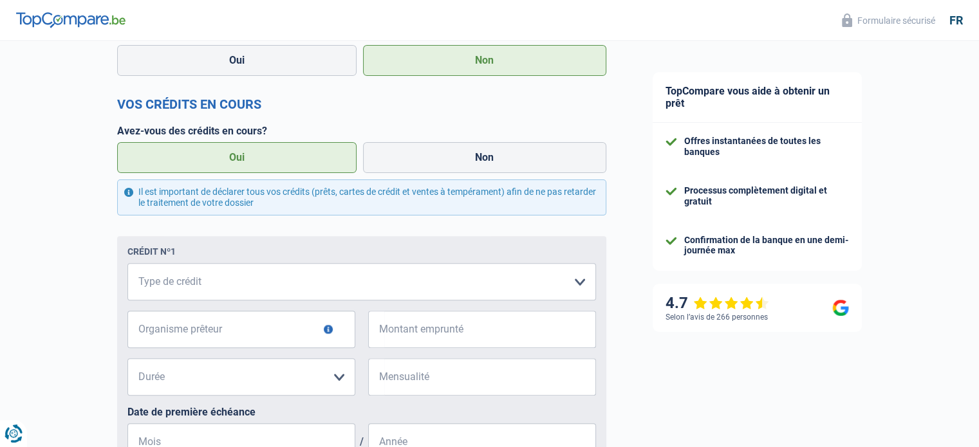
scroll to position [386, 0]
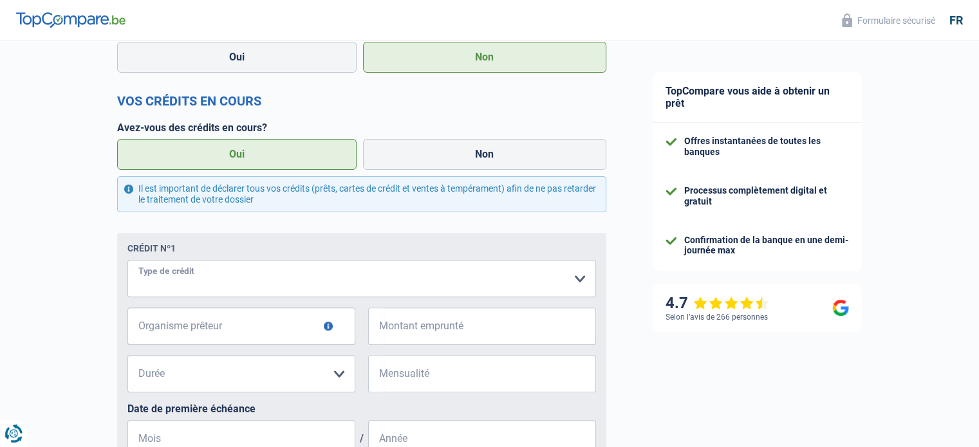
click at [584, 280] on select "Carte ou ouverture de crédit Prêt hypothécaire Vente à tempérament Prêt à tempé…" at bounding box center [361, 278] width 469 height 37
select select "carLoan"
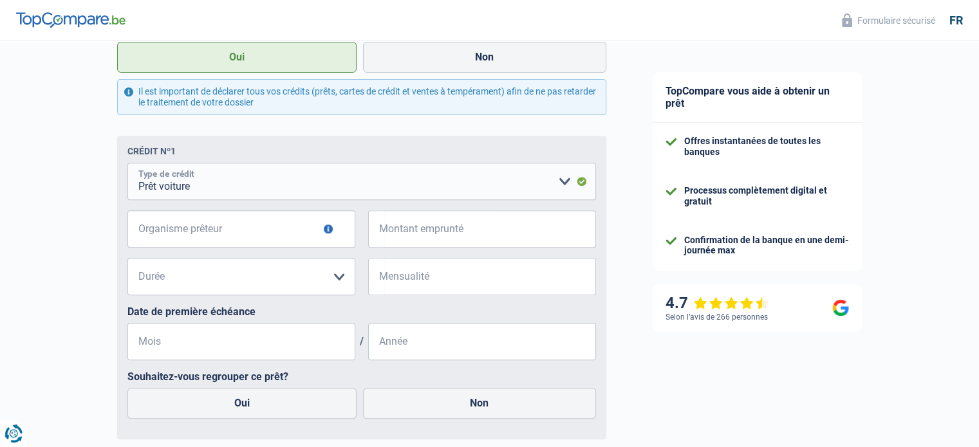
scroll to position [515, 0]
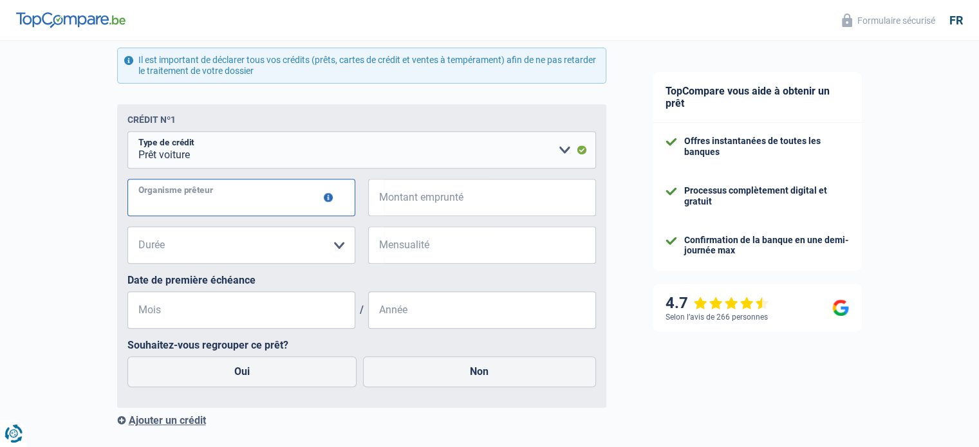
click at [138, 200] on input "Organisme prêteur" at bounding box center [241, 197] width 228 height 37
type input "ING"
click at [385, 198] on input "Montant emprunté" at bounding box center [490, 197] width 212 height 37
click at [141, 243] on select "12 mois 18 mois 24 mois Veuillez sélectionner une option" at bounding box center [241, 245] width 228 height 37
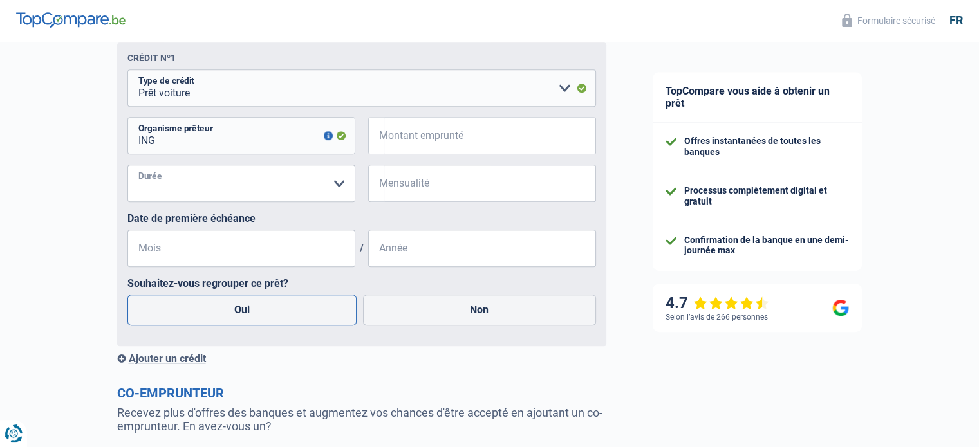
scroll to position [644, 0]
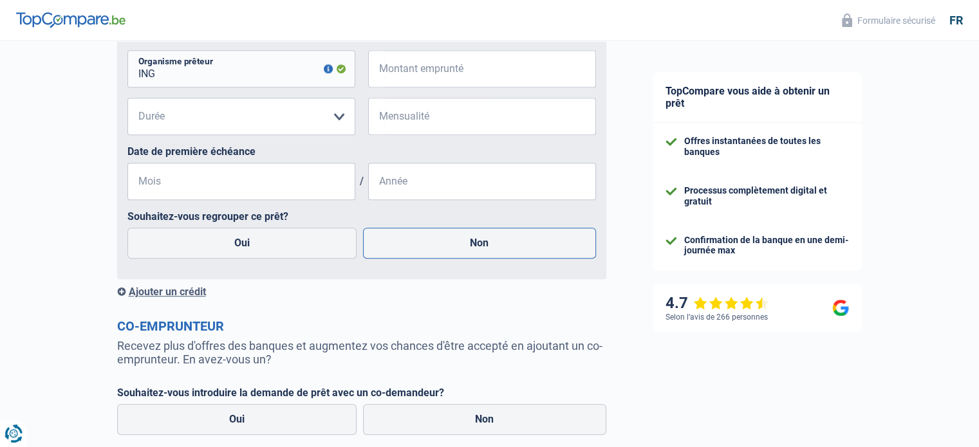
click at [483, 247] on label "Non" at bounding box center [479, 243] width 233 height 31
click at [483, 247] on input "Non" at bounding box center [479, 243] width 233 height 31
radio input "true"
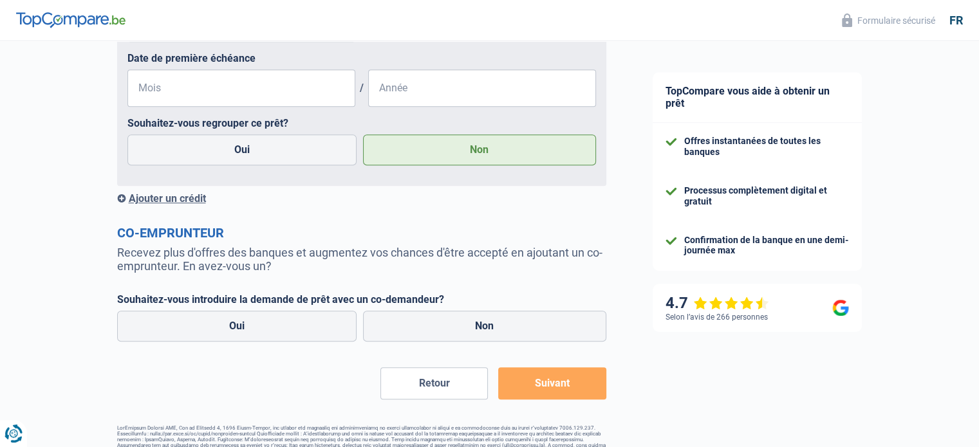
scroll to position [769, 0]
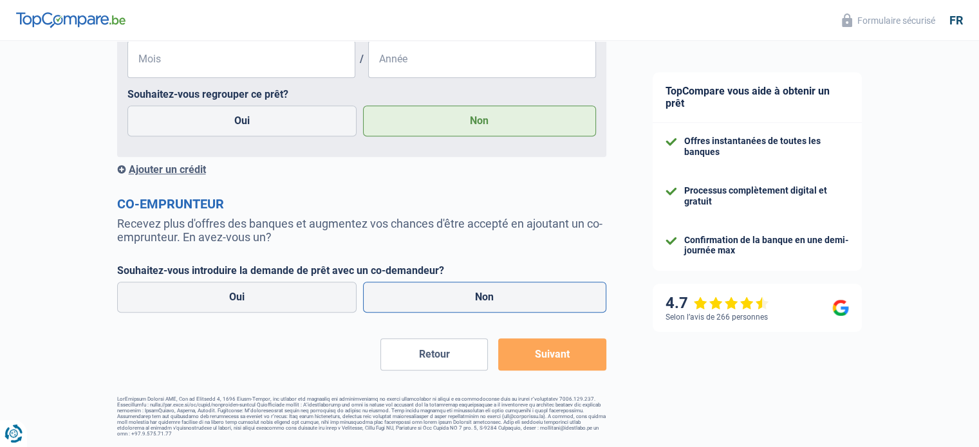
click at [492, 299] on label "Non" at bounding box center [484, 297] width 243 height 31
click at [492, 299] on input "Non" at bounding box center [484, 297] width 243 height 31
radio input "true"
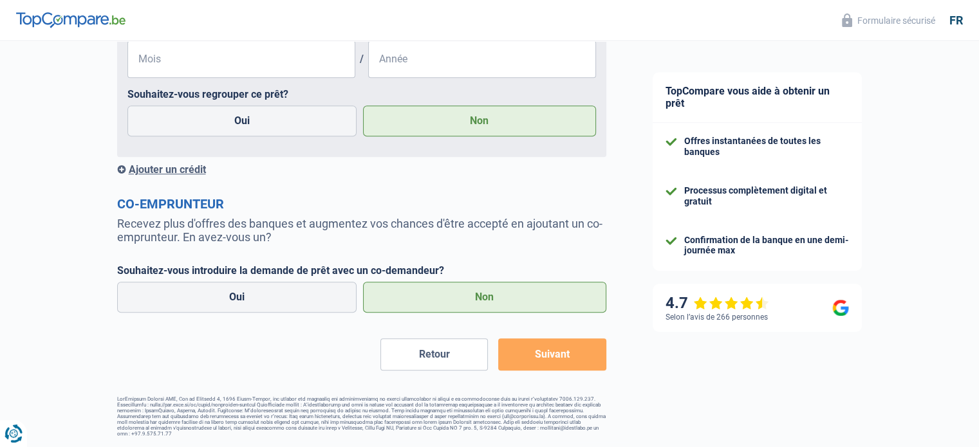
click at [557, 355] on button "Suivant" at bounding box center [551, 355] width 107 height 32
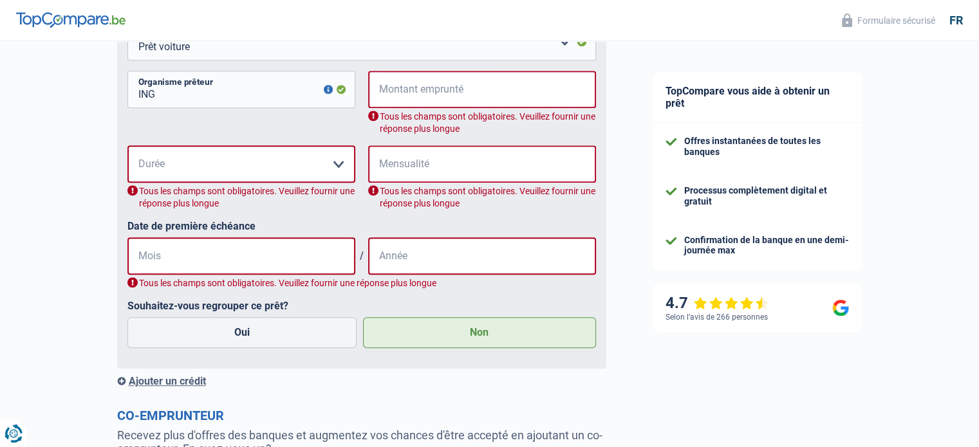
scroll to position [575, 0]
